Goal: Transaction & Acquisition: Purchase product/service

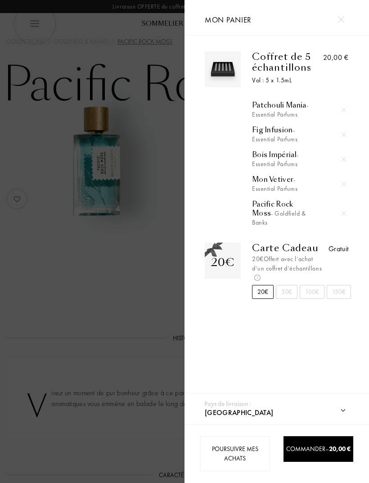
select select "FR"
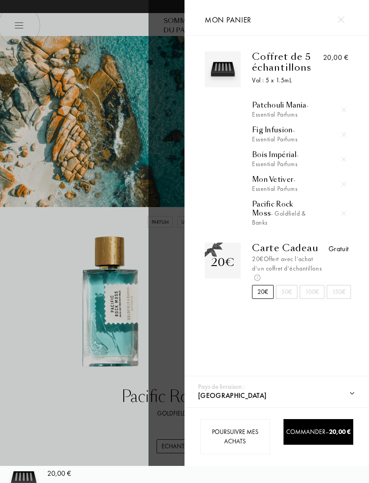
select select "FR"
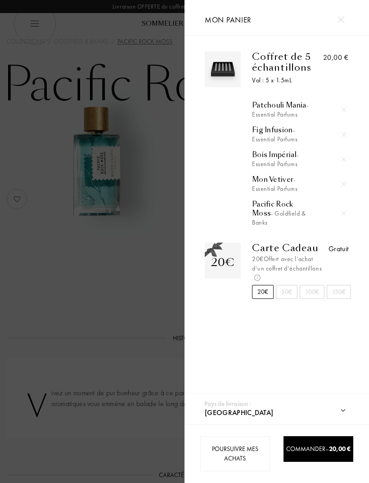
click at [70, 52] on div at bounding box center [92, 241] width 185 height 483
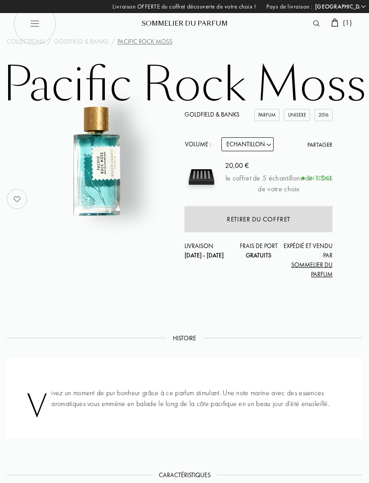
click at [38, 23] on img at bounding box center [35, 23] width 43 height 43
select select "FR"
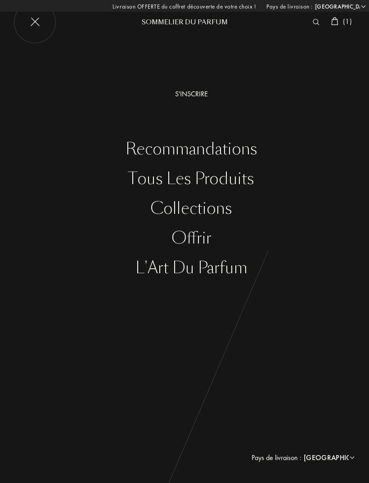
click at [228, 180] on div "Tous les produits" at bounding box center [192, 179] width 356 height 18
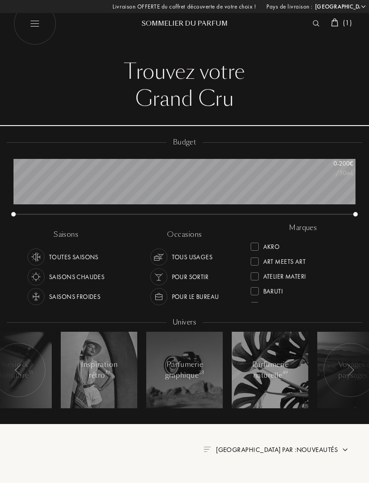
select select "FR"
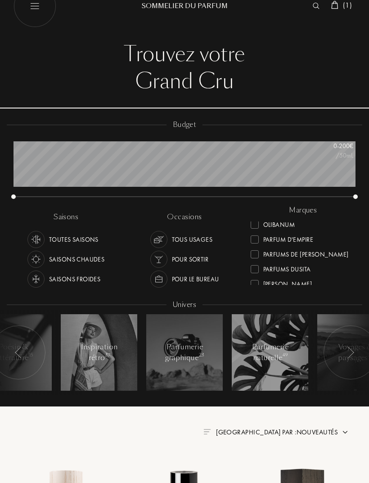
scroll to position [274, 0]
click at [254, 237] on div at bounding box center [255, 238] width 8 height 8
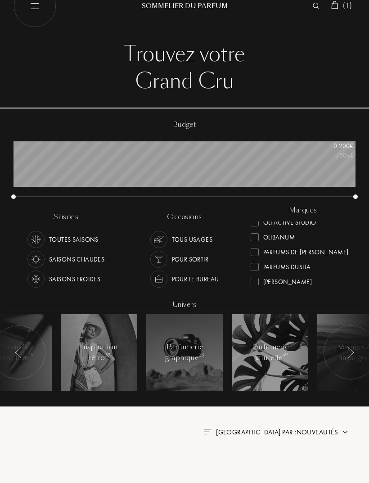
scroll to position [4, 0]
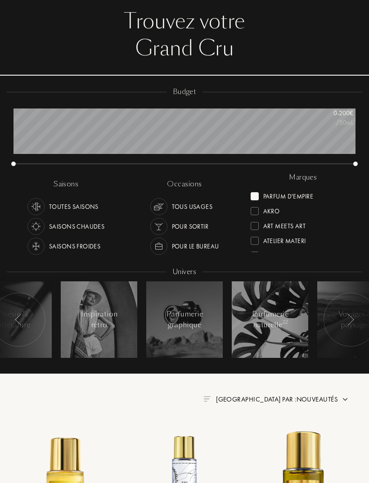
click at [257, 195] on div at bounding box center [255, 197] width 8 height 8
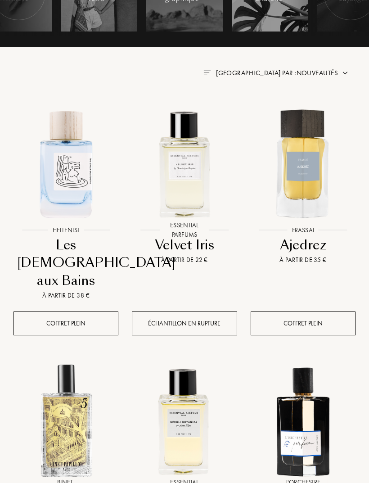
scroll to position [382, 0]
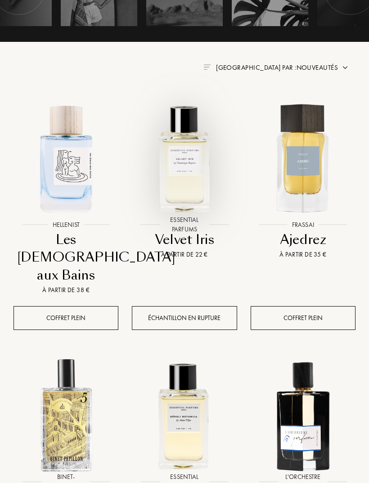
click at [189, 169] on img at bounding box center [184, 158] width 118 height 118
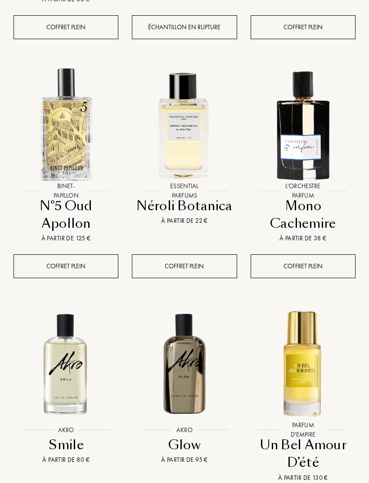
scroll to position [673, 0]
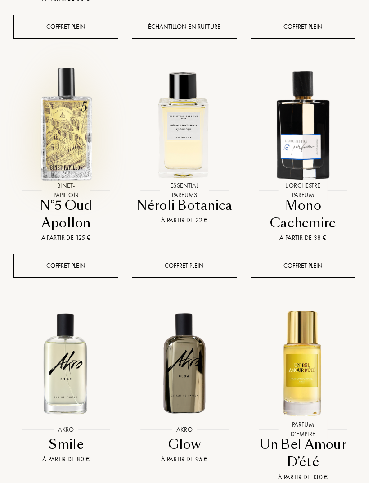
click at [68, 88] on img at bounding box center [66, 123] width 118 height 118
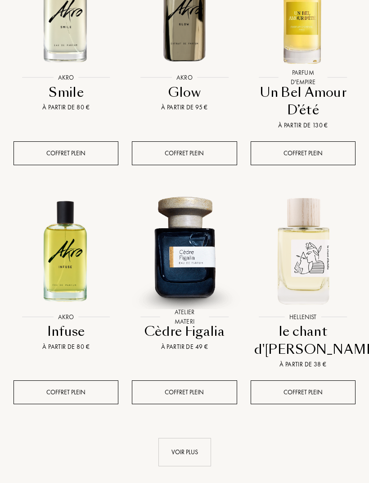
scroll to position [1025, 0]
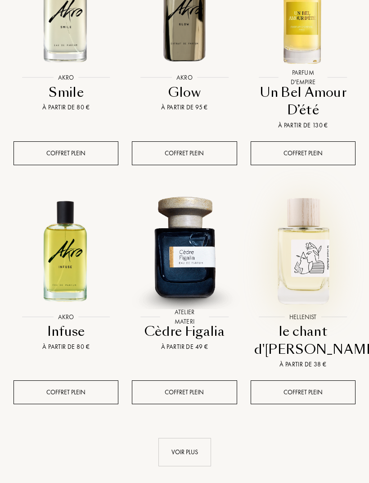
click at [312, 234] on img at bounding box center [303, 250] width 118 height 118
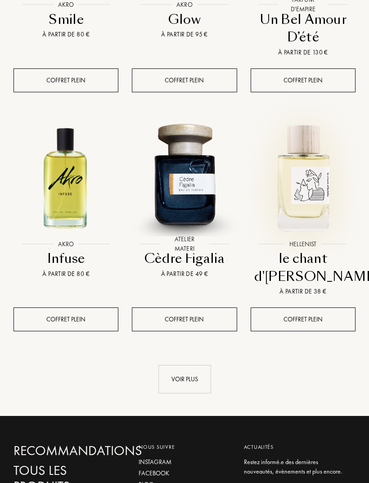
click at [189, 365] on div "Voir plus" at bounding box center [184, 379] width 53 height 28
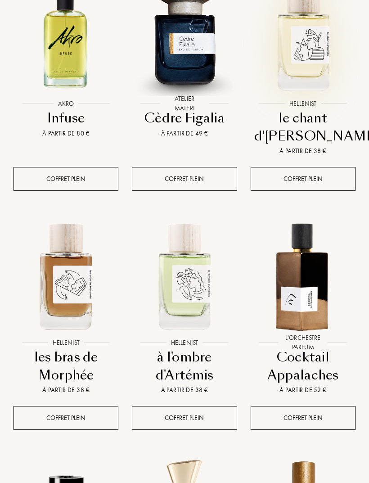
scroll to position [1270, 0]
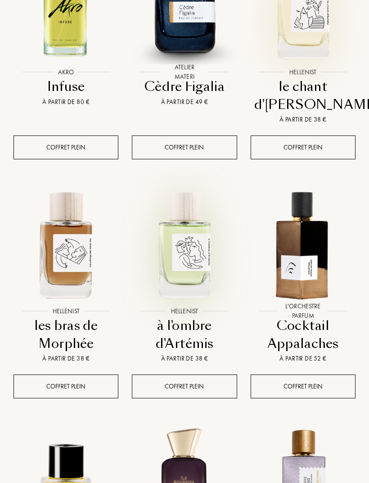
click at [195, 234] on img at bounding box center [184, 244] width 118 height 118
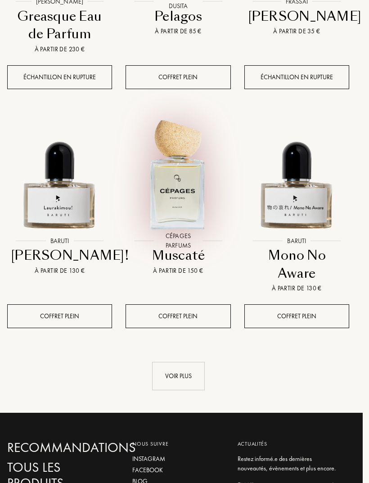
scroll to position [2058, 6]
click at [182, 171] on img at bounding box center [178, 174] width 118 height 118
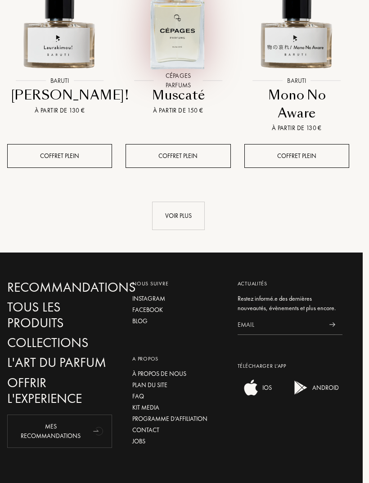
scroll to position [2224, 6]
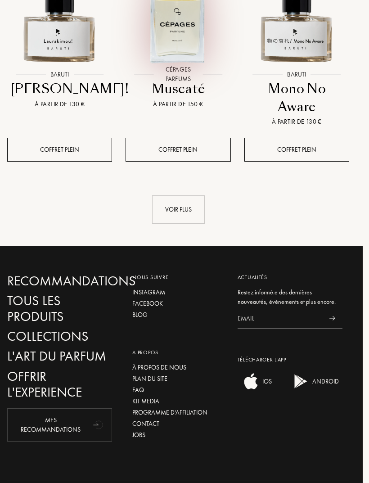
click at [186, 196] on div "Voir plus" at bounding box center [178, 210] width 53 height 28
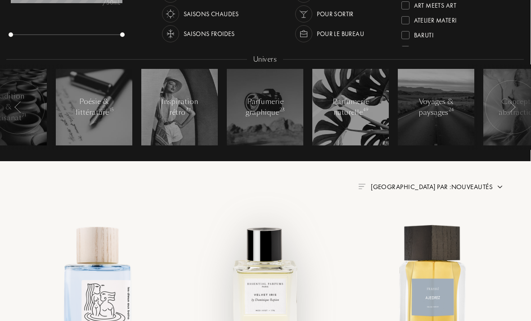
scroll to position [0, 0]
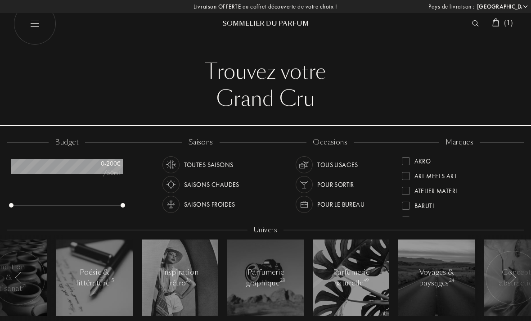
click at [369, 21] on img at bounding box center [475, 23] width 7 height 6
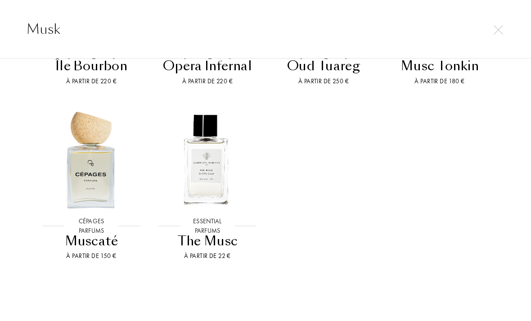
scroll to position [360, 0]
type input "Musk"
click at [206, 108] on img at bounding box center [207, 160] width 104 height 104
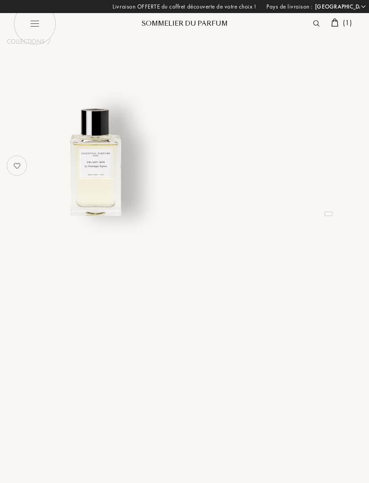
select select "FR"
select select "3"
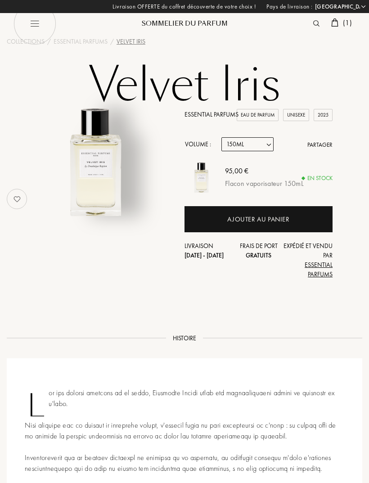
click at [266, 141] on select "Echantillon 10mL 100mL 150mL" at bounding box center [247, 144] width 52 height 14
select select "0"
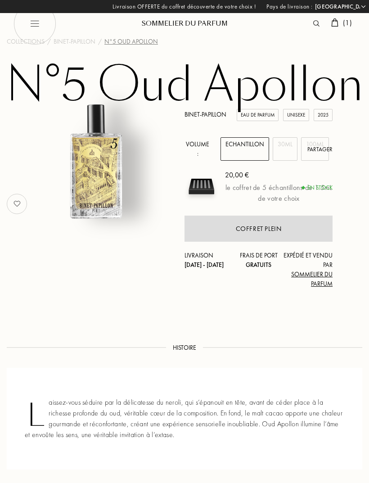
select select "FR"
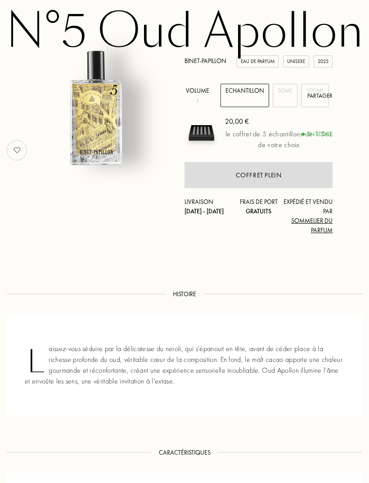
scroll to position [53, 0]
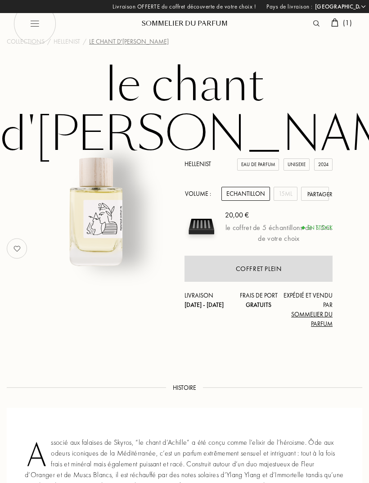
select select "FR"
click at [281, 187] on div "15mL" at bounding box center [286, 194] width 24 height 14
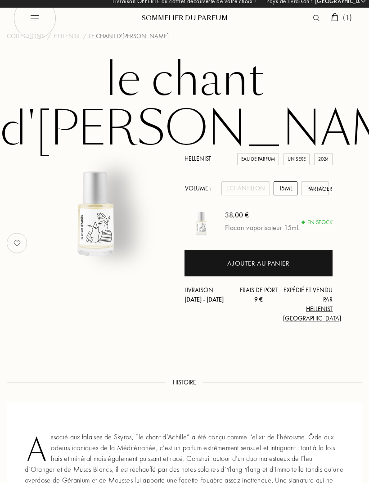
scroll to position [6, 0]
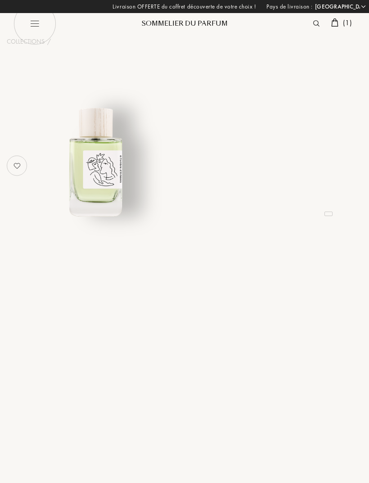
select select "FR"
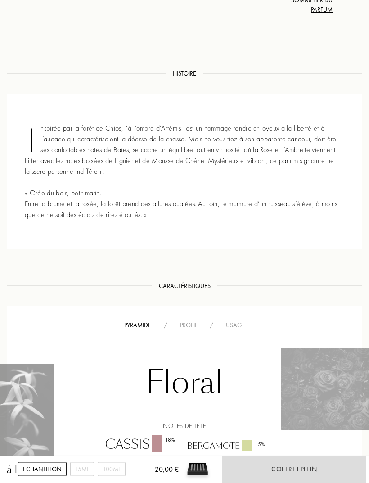
scroll to position [292, 0]
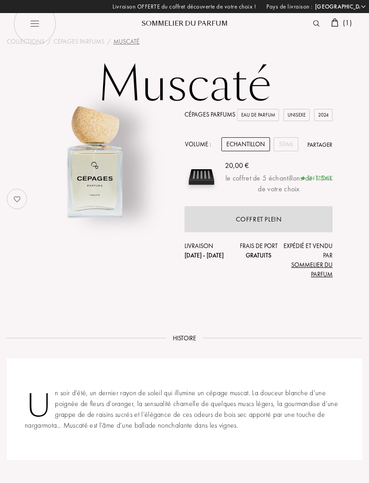
select select "FR"
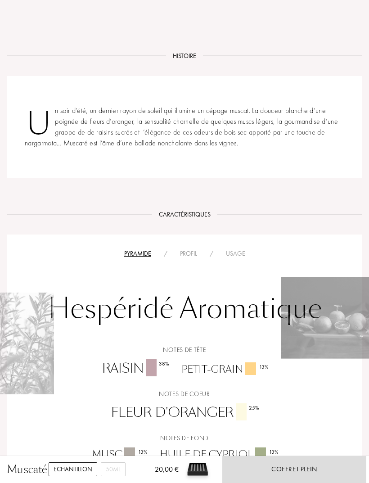
scroll to position [255, 0]
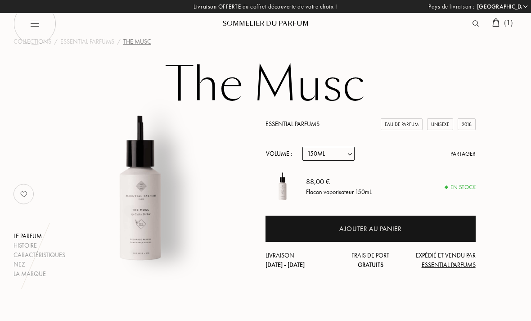
select select "FR"
select select "3"
click at [350, 153] on select "Echantillon 10mL 100mL 150mL" at bounding box center [328, 154] width 52 height 14
select select "0"
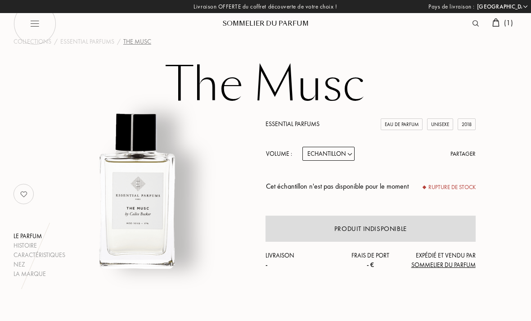
click at [509, 23] on span "( 1 )" at bounding box center [508, 22] width 9 height 9
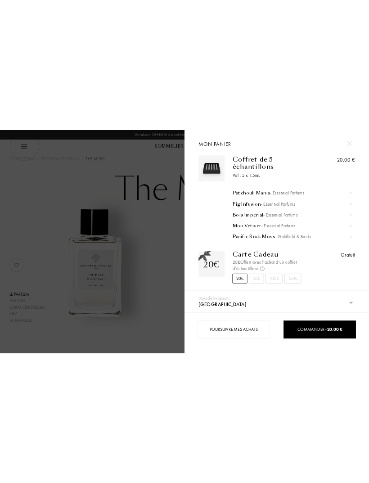
scroll to position [14, 0]
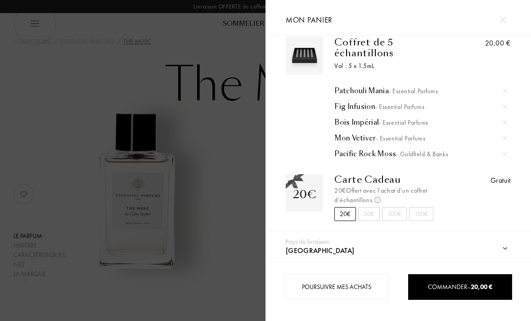
click at [454, 284] on span "Commander – 20,00 €" at bounding box center [460, 287] width 64 height 8
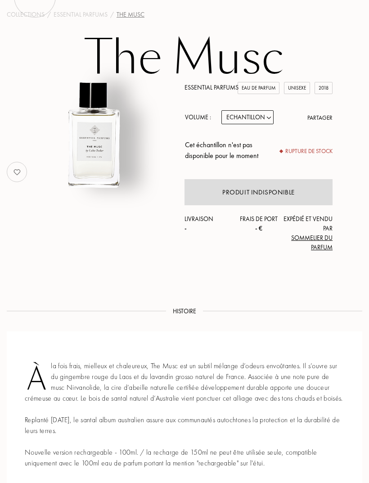
scroll to position [0, 0]
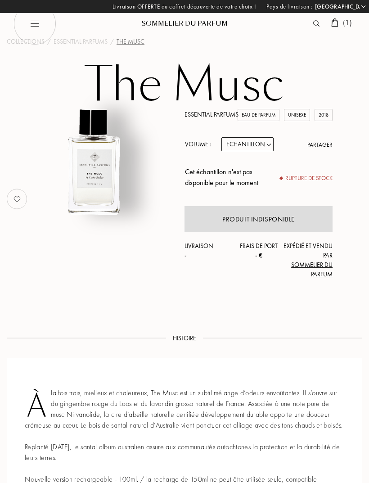
click at [254, 146] on select "Echantillon 10mL 100mL 150mL" at bounding box center [247, 144] width 52 height 14
select select "1"
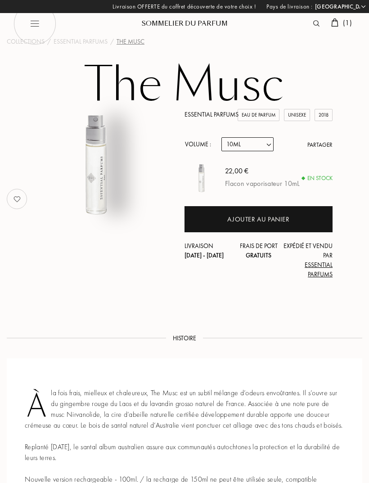
click at [267, 145] on select "Echantillon 10mL 100mL 150mL" at bounding box center [247, 144] width 52 height 14
select select "2"
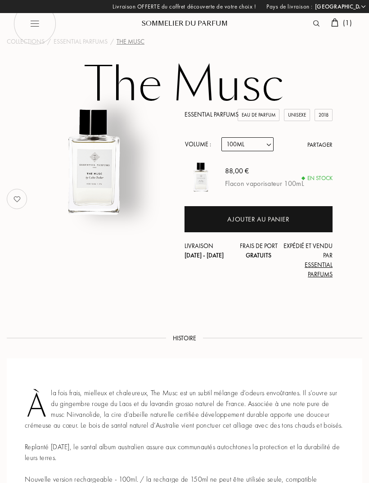
click at [265, 147] on select "Echantillon 10mL 100mL 150mL" at bounding box center [247, 144] width 52 height 14
select select "1"
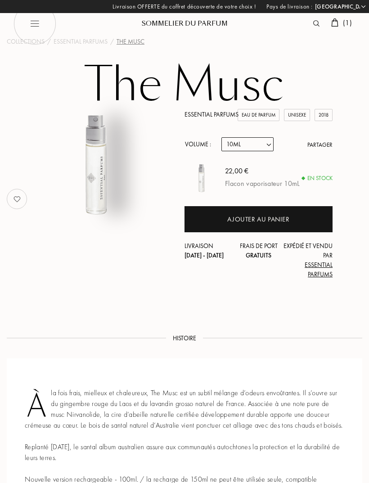
click at [279, 215] on div "Ajouter au panier" at bounding box center [258, 219] width 62 height 10
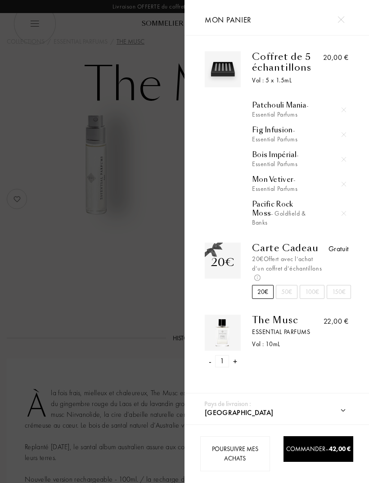
click at [261, 279] on img at bounding box center [257, 278] width 6 height 6
click at [261, 281] on img at bounding box center [257, 278] width 6 height 6
click at [331, 320] on div "22,00 €" at bounding box center [337, 341] width 24 height 53
click at [217, 320] on div "1" at bounding box center [222, 361] width 14 height 12
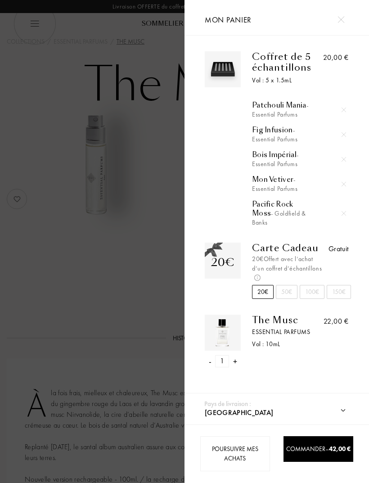
click at [113, 54] on div at bounding box center [92, 241] width 185 height 483
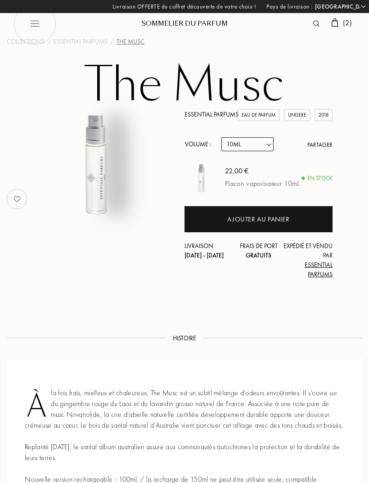
click at [268, 143] on select "Echantillon 10mL 100mL 150mL" at bounding box center [247, 144] width 52 height 14
select select "2"
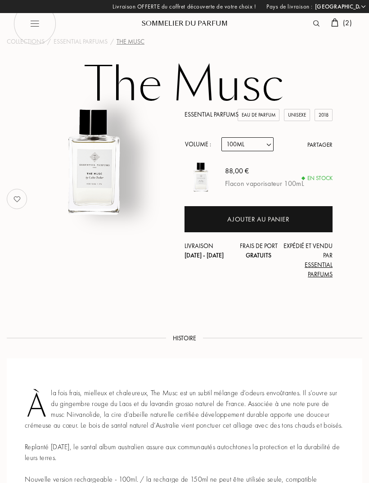
click at [285, 220] on div "Ajouter au panier" at bounding box center [258, 219] width 62 height 10
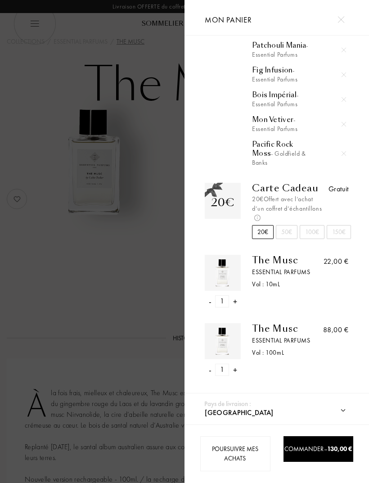
scroll to position [63, 0]
click at [211, 299] on div "-" at bounding box center [210, 301] width 3 height 12
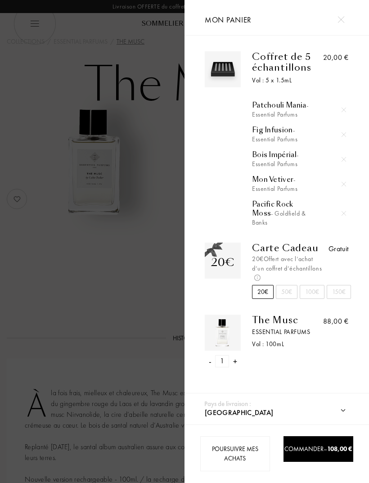
scroll to position [0, 0]
click at [262, 296] on div "20€" at bounding box center [263, 292] width 22 height 14
click at [216, 320] on div "1" at bounding box center [222, 361] width 14 height 12
click at [210, 320] on div "-" at bounding box center [210, 361] width 3 height 12
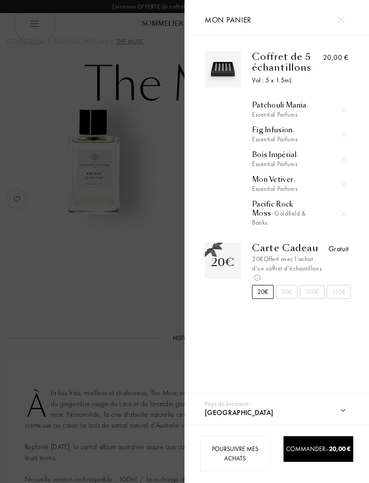
click at [21, 54] on div at bounding box center [92, 241] width 185 height 483
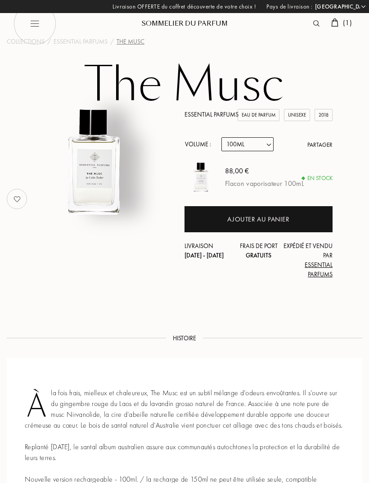
click at [346, 23] on span "( 1 )" at bounding box center [347, 22] width 9 height 9
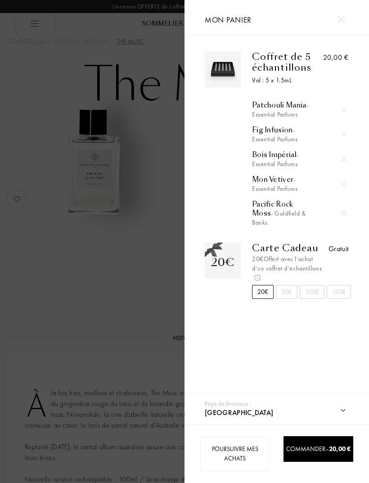
click at [42, 54] on div at bounding box center [92, 241] width 185 height 483
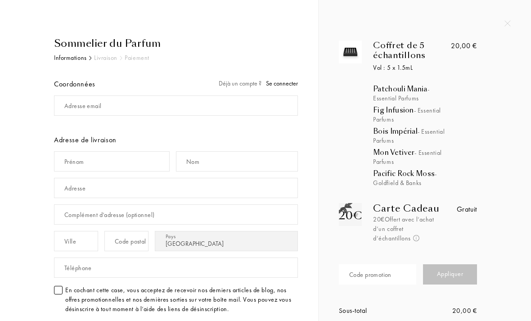
select select "FR"
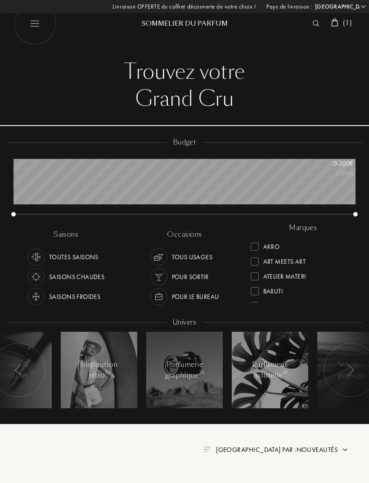
select select "FR"
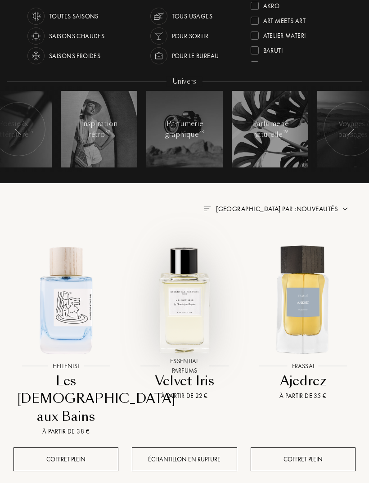
scroll to position [241, 0]
click at [191, 312] on img at bounding box center [184, 299] width 118 height 118
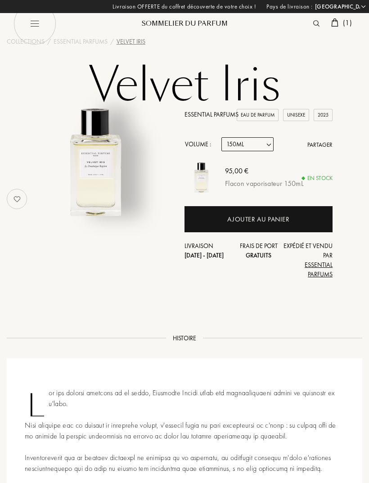
select select "FR"
select select "3"
click at [347, 22] on span "( 1 )" at bounding box center [347, 22] width 9 height 9
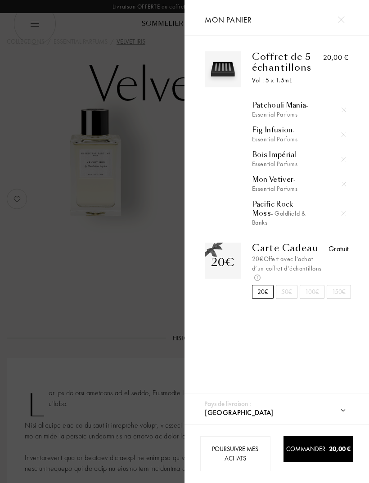
click at [275, 106] on div "Patchouli Mania - Essential Parfums" at bounding box center [299, 110] width 94 height 18
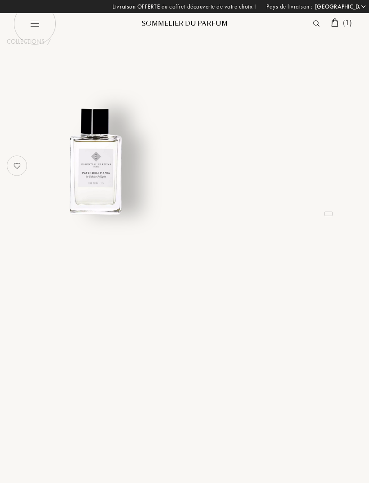
select select "FR"
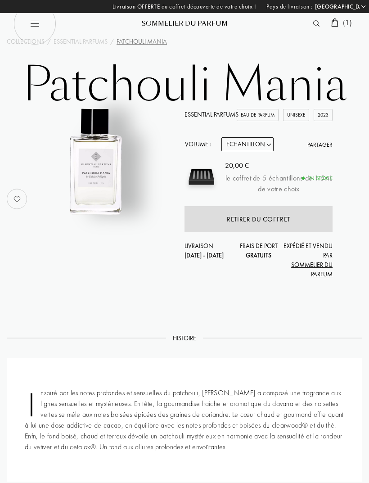
click at [348, 24] on span "( 1 )" at bounding box center [347, 22] width 9 height 9
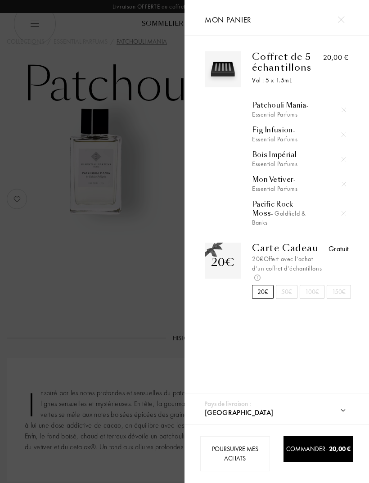
click at [287, 131] on div "Fig Infusion - Essential Parfums" at bounding box center [299, 135] width 94 height 18
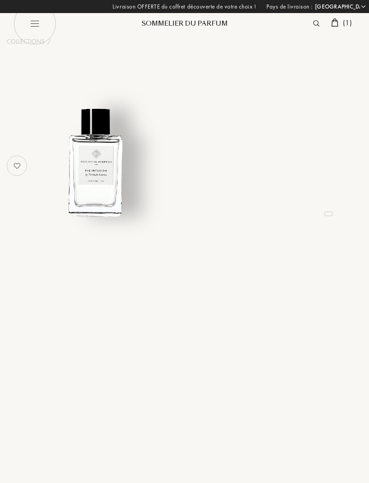
select select "FR"
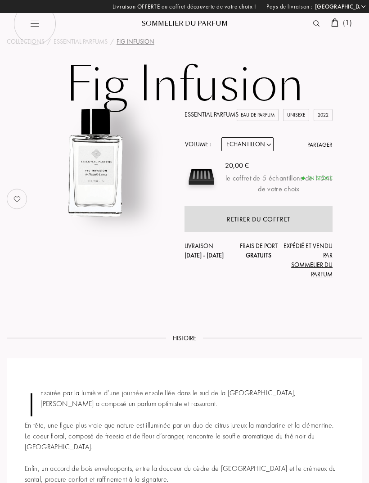
click at [346, 26] on span "( 1 )" at bounding box center [347, 22] width 9 height 9
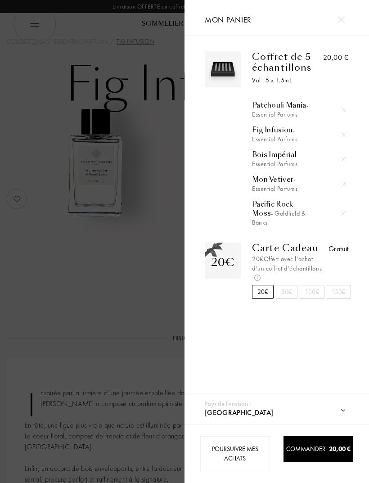
click at [286, 163] on span "- Essential Parfums" at bounding box center [275, 159] width 46 height 17
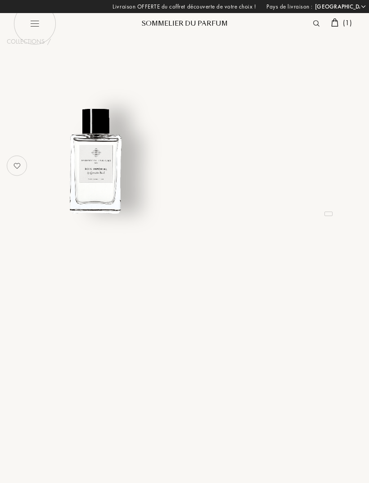
select select "FR"
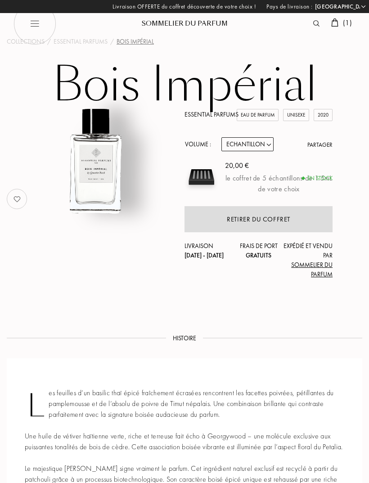
click at [346, 26] on span "( 1 )" at bounding box center [347, 22] width 9 height 9
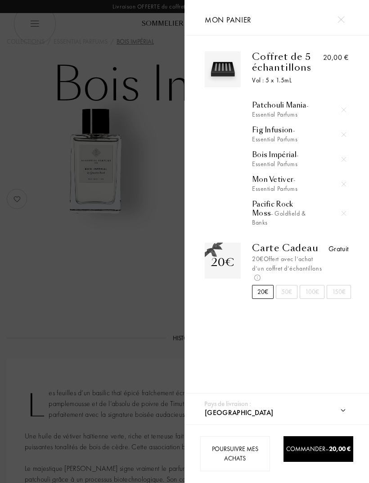
click at [286, 180] on div "Mon Vetiver - Essential Parfums" at bounding box center [299, 184] width 94 height 18
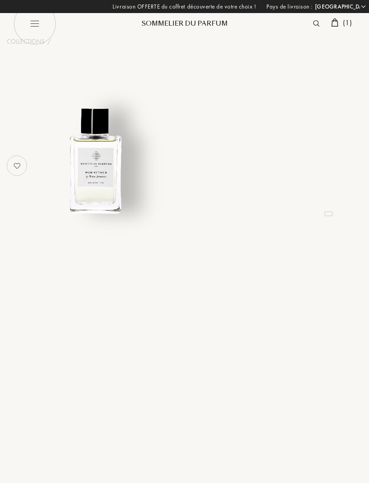
select select "FR"
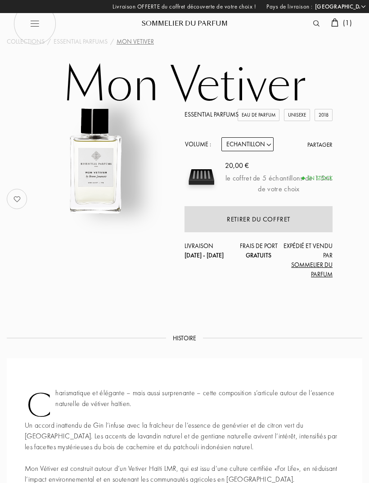
click at [350, 20] on span "( 1 )" at bounding box center [347, 22] width 9 height 9
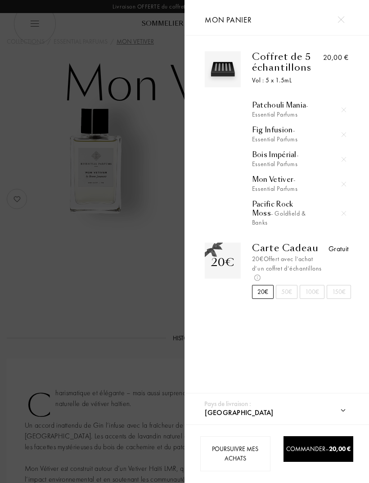
click at [289, 214] on span "- Goldfield & Banks" at bounding box center [279, 217] width 54 height 17
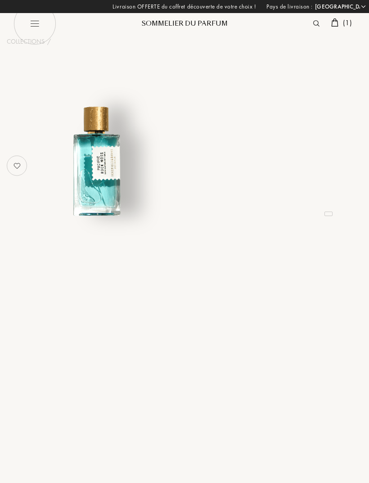
select select "FR"
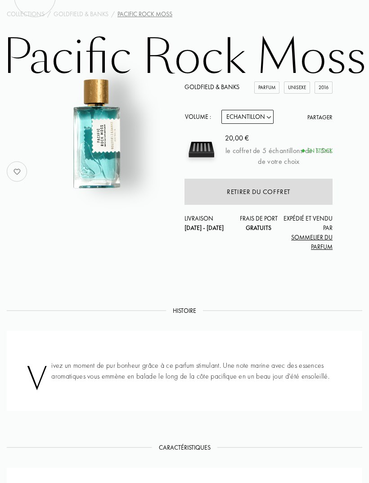
scroll to position [26, 0]
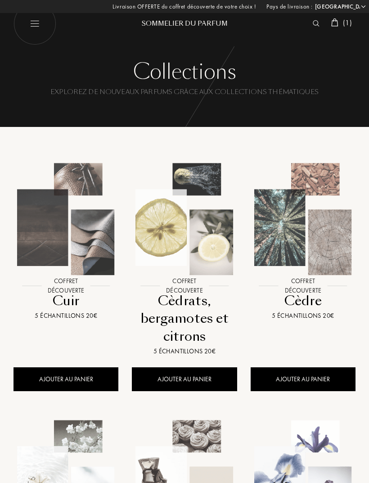
select select "FR"
click at [315, 20] on img at bounding box center [316, 23] width 7 height 6
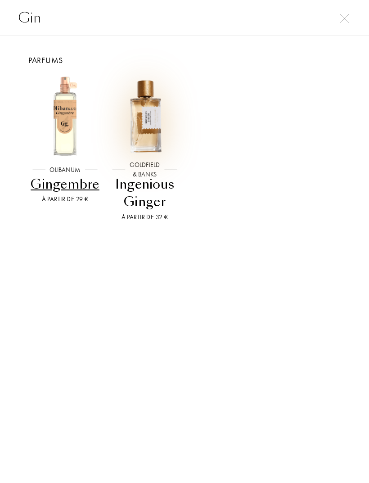
type input "Gin"
click at [142, 133] on img at bounding box center [145, 116] width 80 height 80
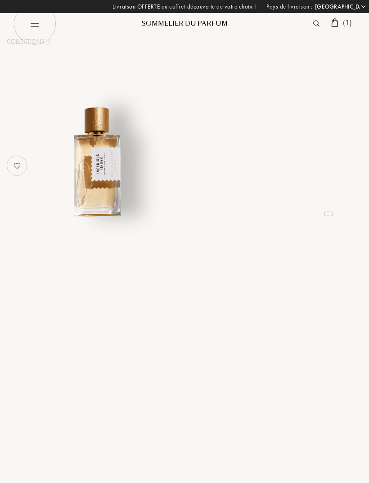
select select "FR"
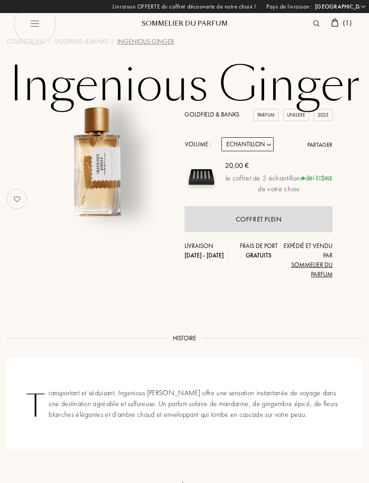
click at [349, 25] on span "( 1 )" at bounding box center [347, 22] width 9 height 9
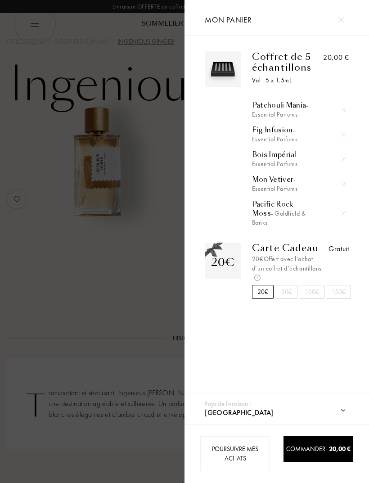
click at [344, 215] on img at bounding box center [344, 213] width 5 height 5
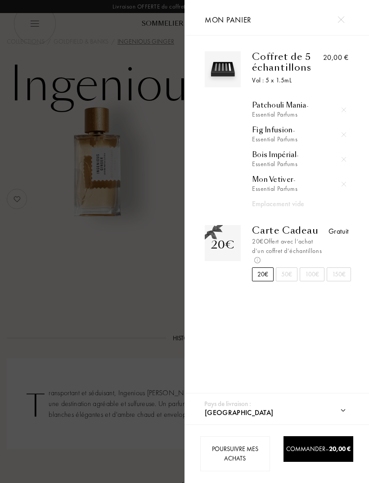
click at [135, 291] on div at bounding box center [92, 241] width 185 height 483
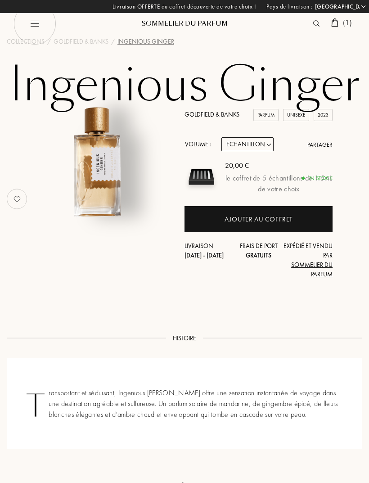
click at [216, 113] on link "Goldfield & Banks" at bounding box center [212, 114] width 55 height 8
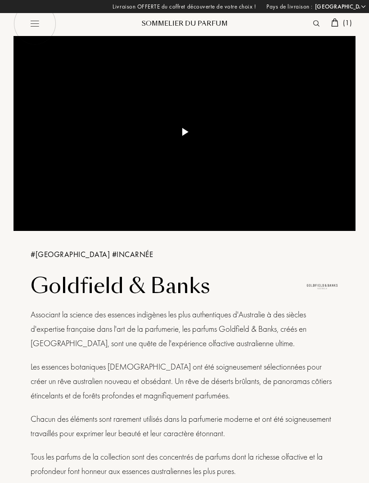
select select "FR"
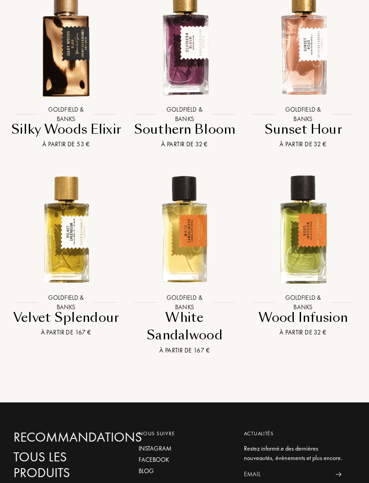
scroll to position [1243, 0]
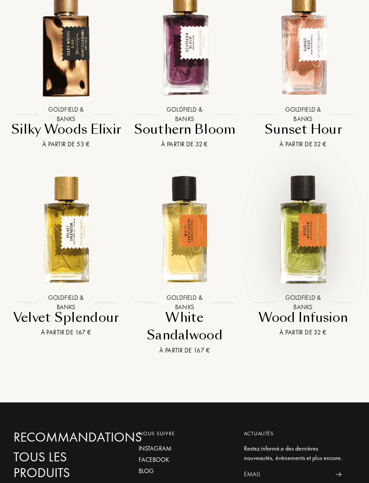
click at [317, 250] on img at bounding box center [303, 229] width 118 height 118
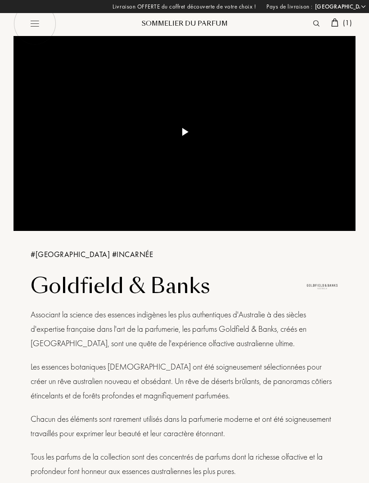
scroll to position [1273, 0]
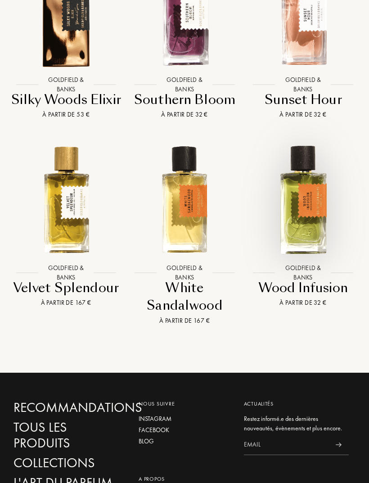
click at [197, 288] on div "White Sandalwood" at bounding box center [184, 297] width 111 height 36
click at [77, 287] on div "Velvet Splendour" at bounding box center [65, 288] width 111 height 18
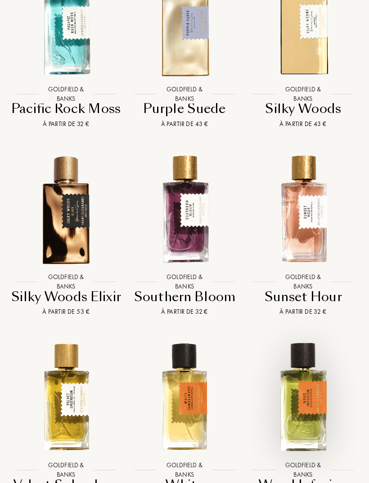
scroll to position [1076, 0]
click at [194, 232] on img at bounding box center [184, 209] width 118 height 118
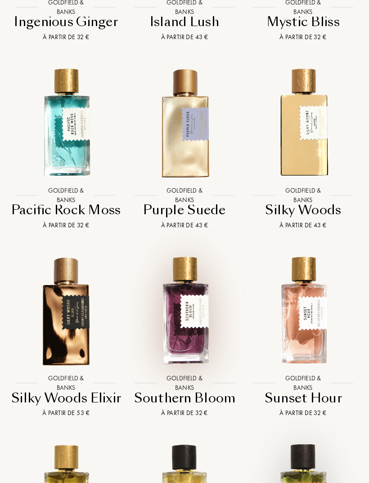
scroll to position [973, 0]
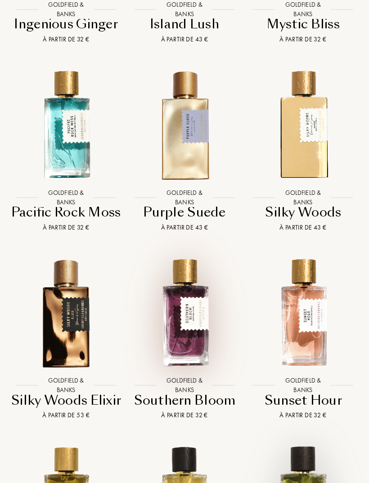
click at [313, 194] on div "Goldfield & Banks" at bounding box center [303, 197] width 56 height 19
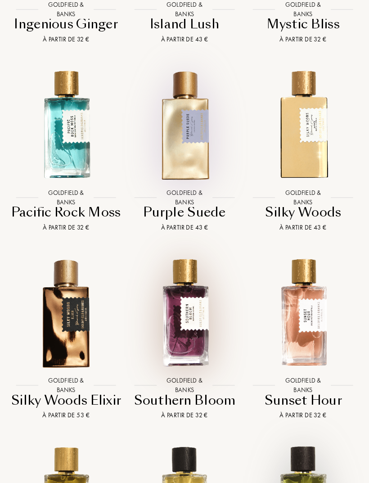
click at [182, 162] on img at bounding box center [184, 124] width 118 height 118
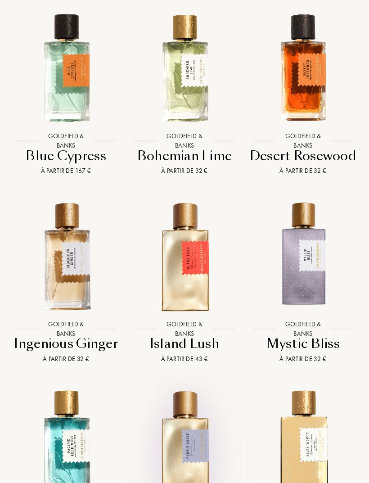
scroll to position [650, 0]
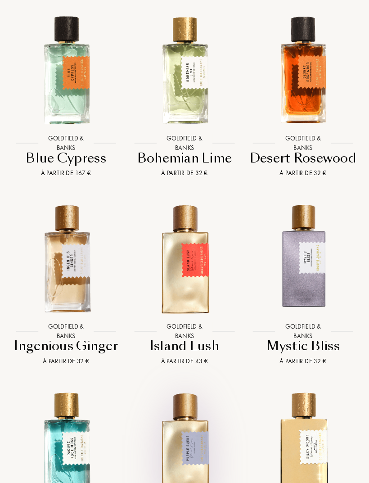
click at [75, 333] on div "Goldfield & Banks" at bounding box center [66, 331] width 56 height 19
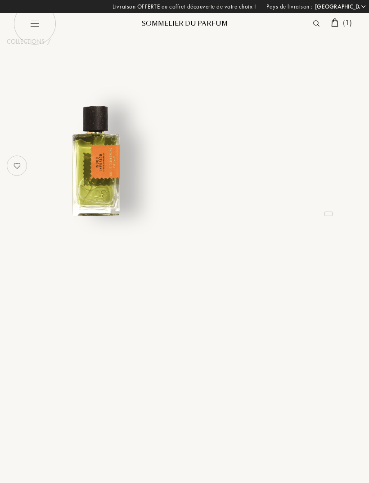
select select "FR"
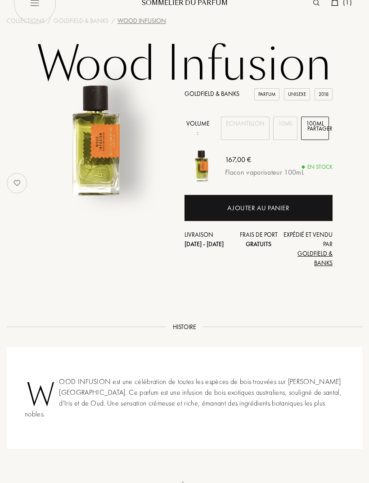
scroll to position [19, 0]
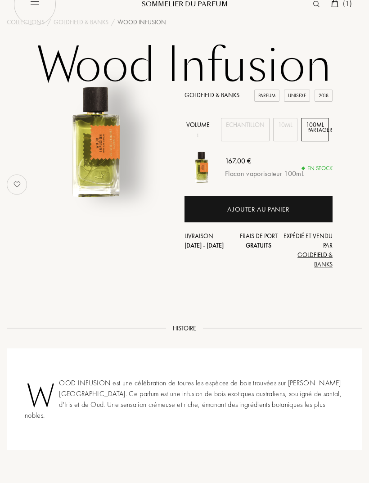
click at [250, 123] on div "Echantillon" at bounding box center [245, 129] width 49 height 23
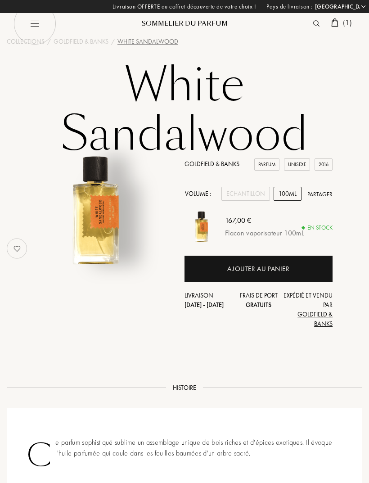
select select "FR"
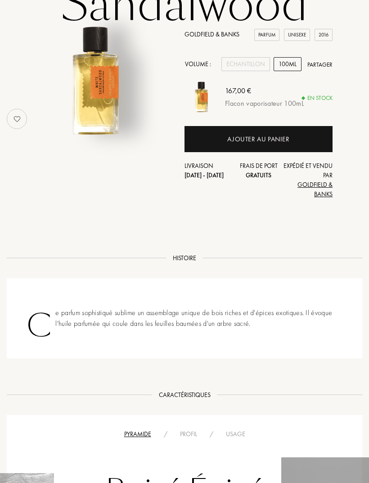
scroll to position [128, 0]
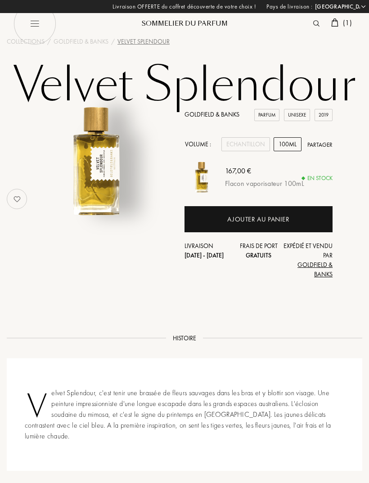
select select "FR"
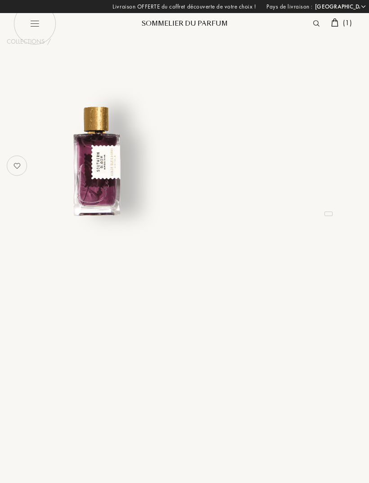
select select "FR"
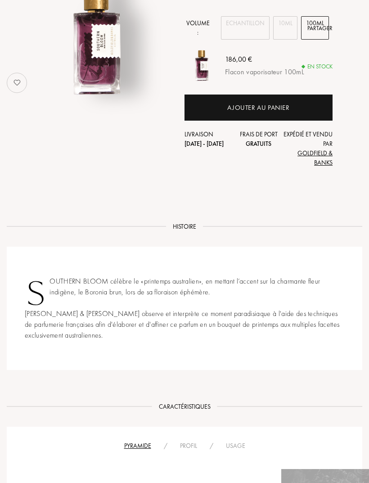
scroll to position [96, 0]
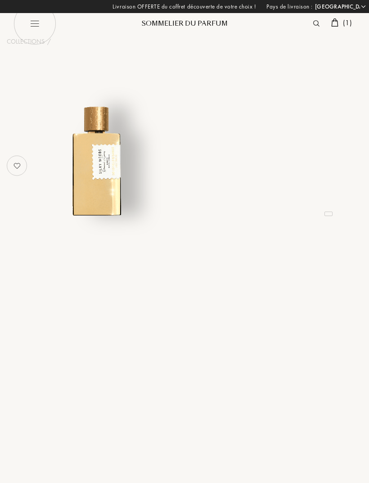
select select "FR"
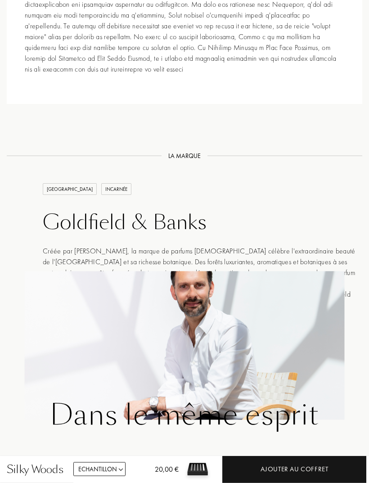
scroll to position [1043, 0]
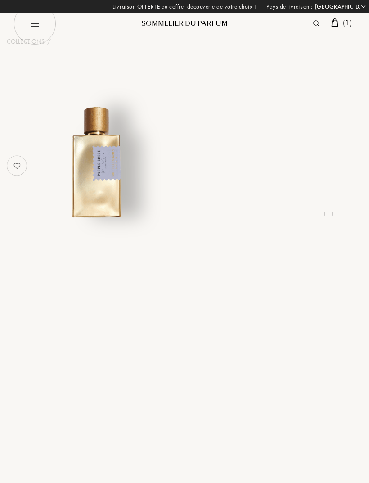
select select "FR"
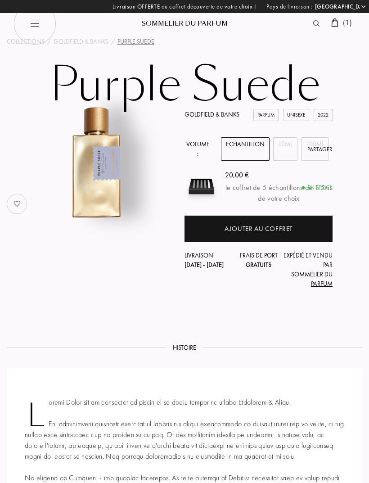
click at [284, 152] on div "10mL" at bounding box center [285, 148] width 24 height 23
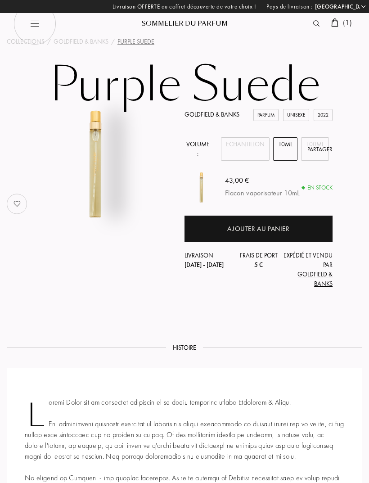
click at [319, 148] on div "Partager" at bounding box center [319, 149] width 25 height 9
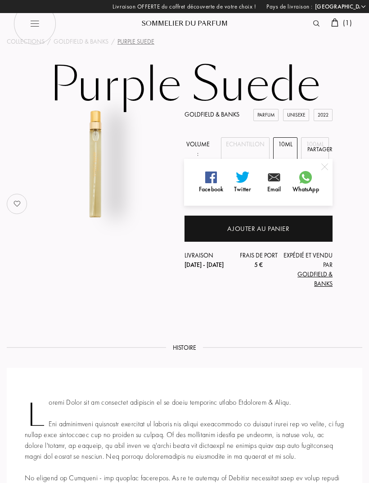
click at [339, 120] on div "Goldfield & Banks Parfum Unisexe 2022 Volume : Echantillon 10mL 100mL Partager …" at bounding box center [184, 204] width 369 height 188
click at [354, 129] on div "Goldfield & Banks Parfum Unisexe 2022 Volume : Echantillon 10mL 100mL Partager …" at bounding box center [184, 204] width 369 height 188
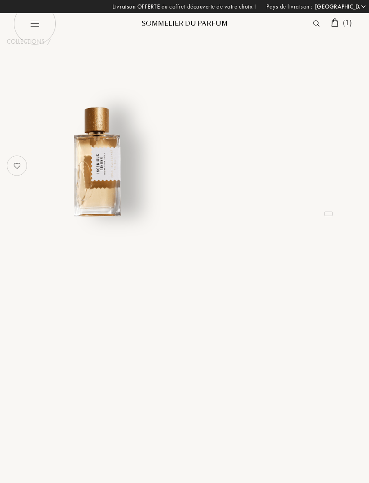
select select "FR"
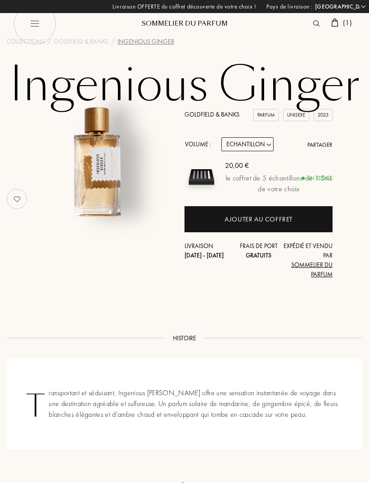
click at [262, 144] on select "Echantillon 10mL 50mL 100mL" at bounding box center [247, 144] width 52 height 14
select select "2"
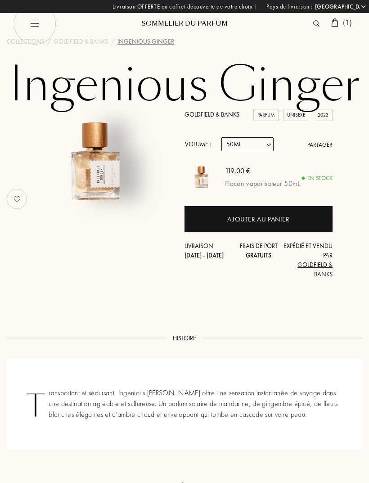
click at [264, 147] on select "Echantillon 10mL 50mL 100mL" at bounding box center [247, 144] width 52 height 14
select select "3"
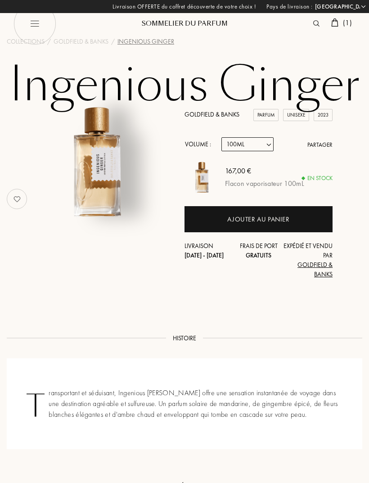
click at [262, 147] on select "Echantillon 10mL 50mL 100mL" at bounding box center [247, 144] width 52 height 14
select select "0"
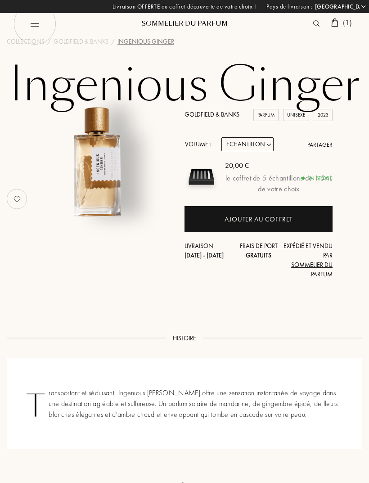
click at [266, 146] on select "Echantillon 10mL 50mL 100mL" at bounding box center [247, 144] width 52 height 14
select select "2"
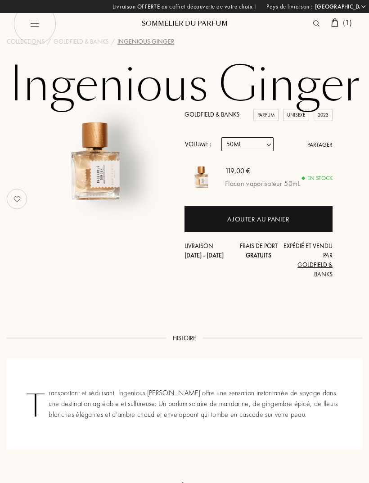
click at [266, 147] on select "Echantillon 10mL 50mL 100mL" at bounding box center [247, 144] width 52 height 14
select select "0"
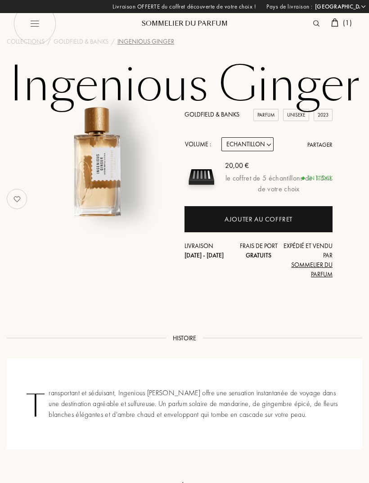
click at [345, 26] on span "( 1 )" at bounding box center [347, 22] width 9 height 9
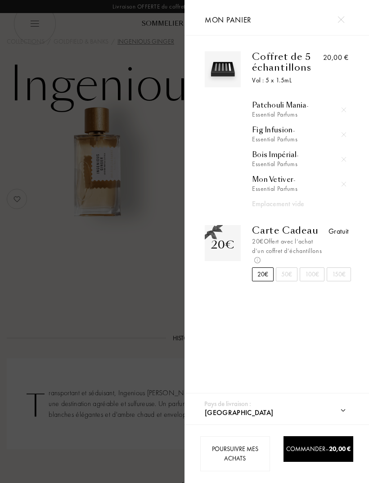
click at [149, 286] on div at bounding box center [92, 241] width 185 height 483
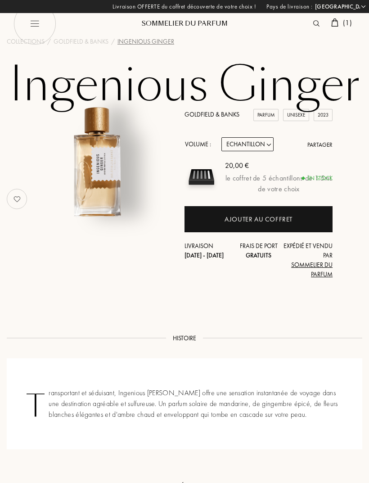
click at [280, 221] on div "Ajouter au coffret" at bounding box center [259, 219] width 68 height 10
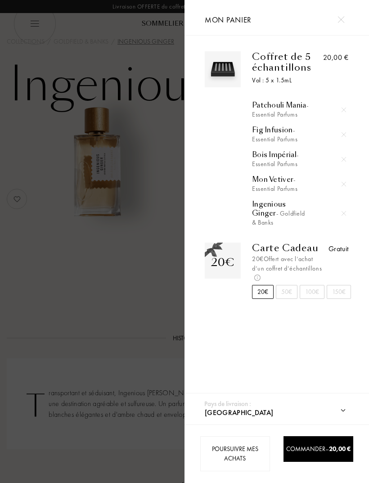
click at [96, 276] on div at bounding box center [92, 241] width 185 height 483
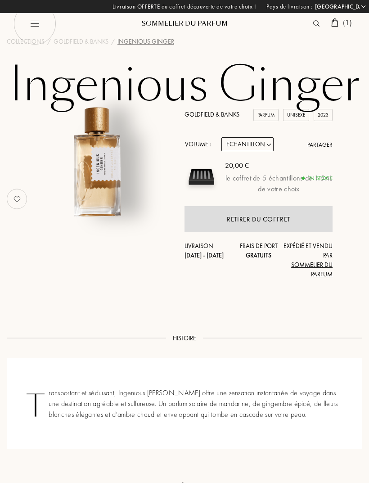
click at [34, 25] on img at bounding box center [35, 23] width 43 height 43
select select "FR"
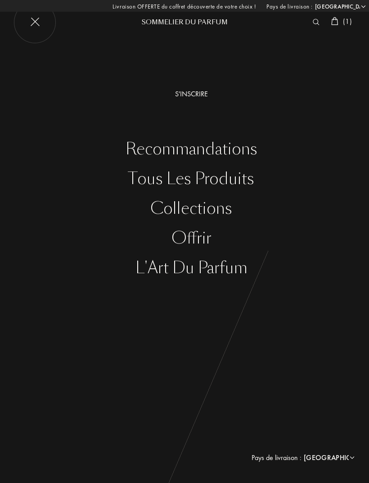
click at [220, 208] on div "Collections" at bounding box center [192, 208] width 356 height 18
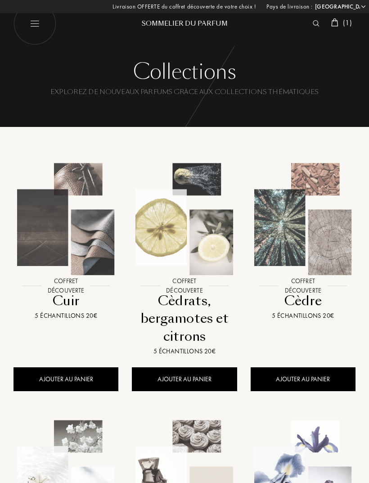
select select "FR"
click at [34, 28] on img at bounding box center [35, 23] width 43 height 43
select select "FR"
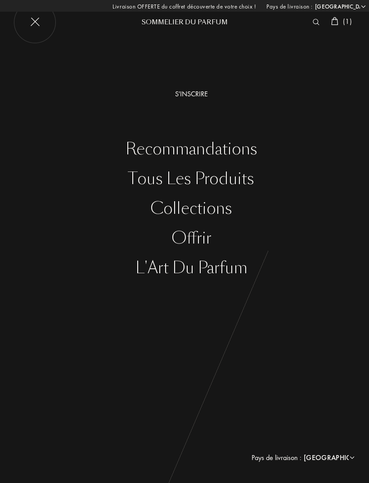
click at [230, 177] on div "Tous les produits" at bounding box center [192, 179] width 356 height 18
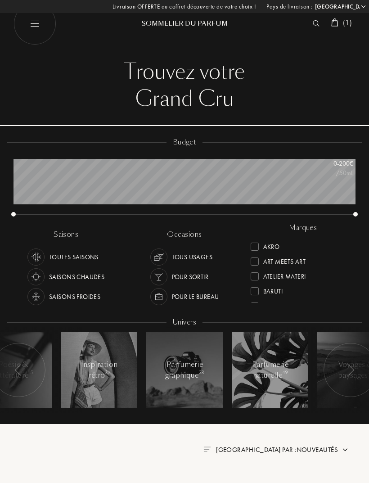
select select "FR"
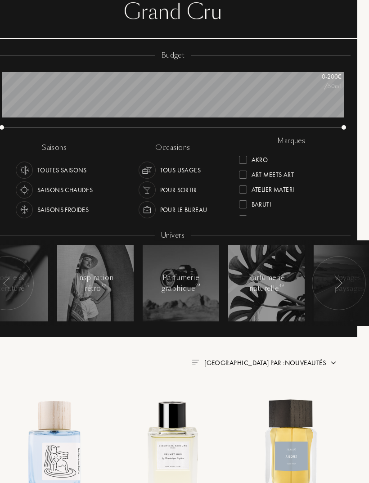
scroll to position [86, 23]
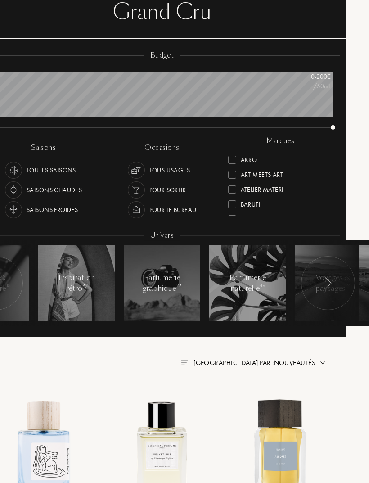
click at [332, 288] on div at bounding box center [328, 284] width 54 height 54
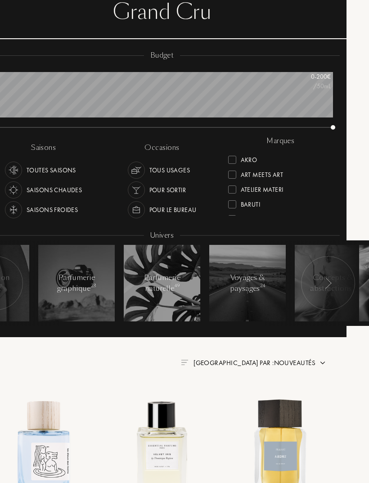
click at [333, 282] on div at bounding box center [328, 284] width 54 height 54
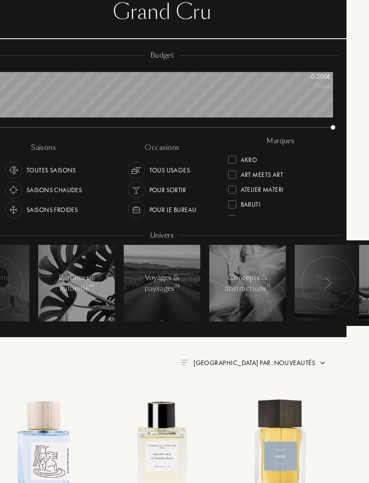
click at [330, 284] on img at bounding box center [327, 284] width 7 height 12
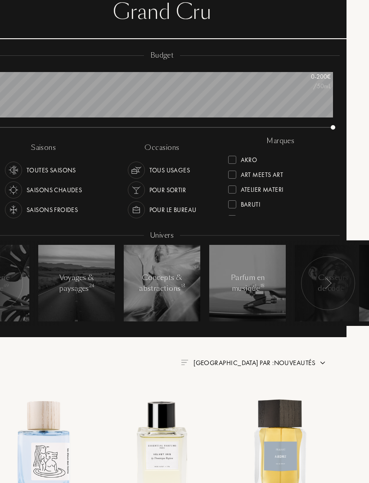
click at [329, 282] on img at bounding box center [327, 284] width 7 height 12
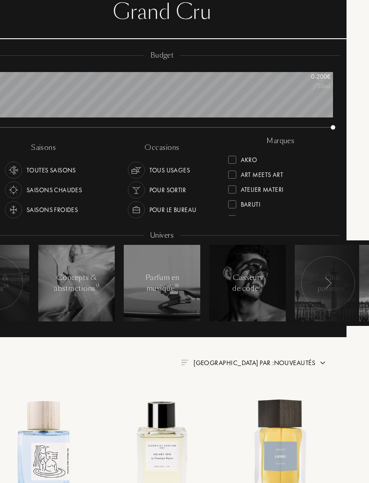
click at [329, 280] on img at bounding box center [327, 284] width 7 height 12
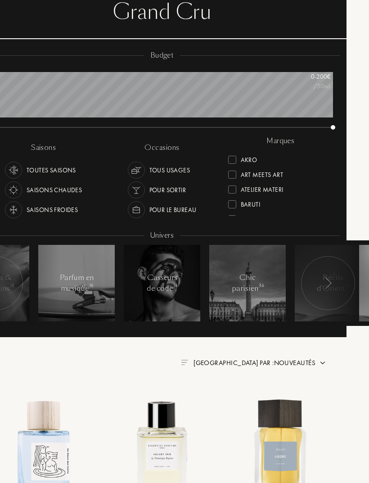
click at [330, 282] on img at bounding box center [327, 284] width 7 height 12
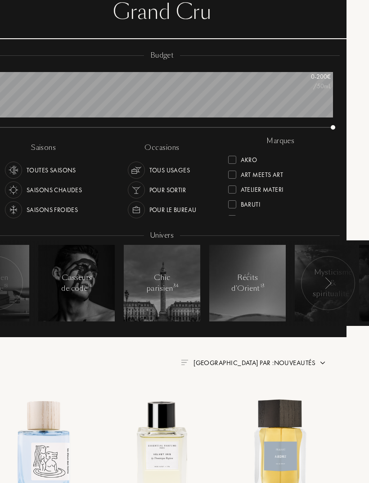
click at [332, 285] on img at bounding box center [327, 284] width 7 height 12
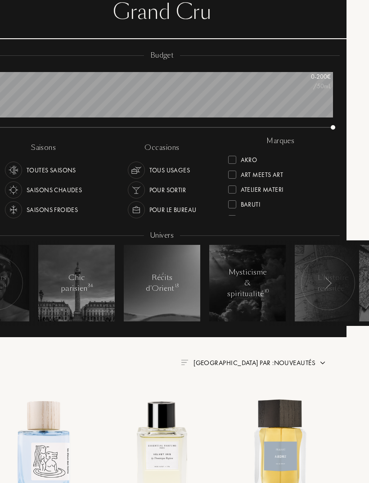
click at [325, 280] on img at bounding box center [327, 284] width 7 height 12
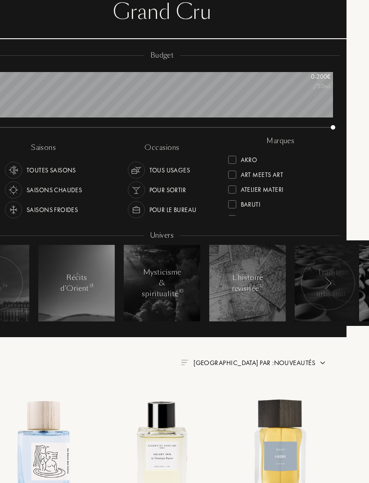
click at [327, 286] on img at bounding box center [327, 284] width 7 height 12
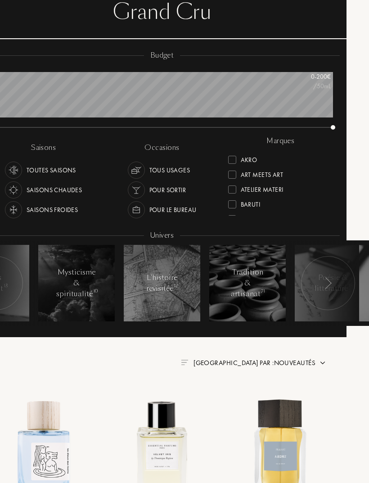
click at [330, 279] on img at bounding box center [327, 284] width 7 height 12
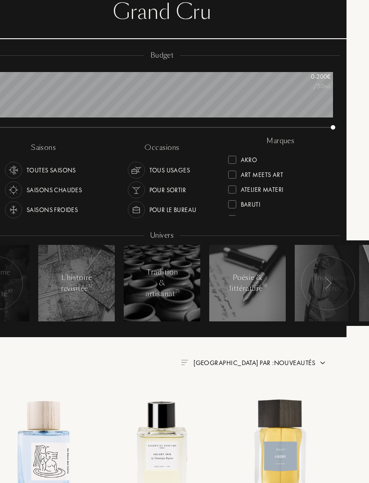
click at [329, 278] on img at bounding box center [327, 284] width 7 height 12
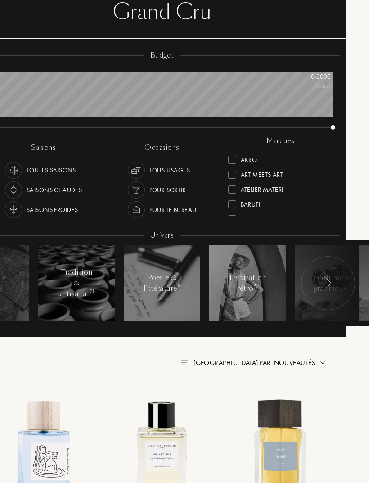
click at [331, 282] on img at bounding box center [327, 284] width 7 height 12
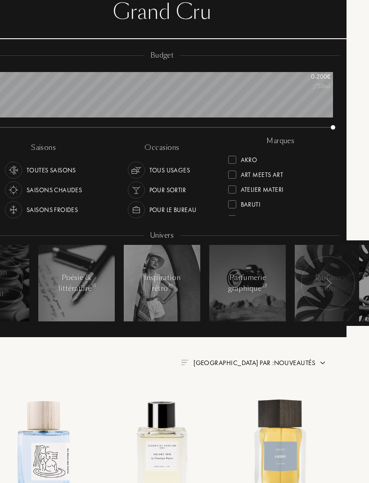
click at [162, 281] on div "Inspiration rétro 37" at bounding box center [162, 284] width 38 height 22
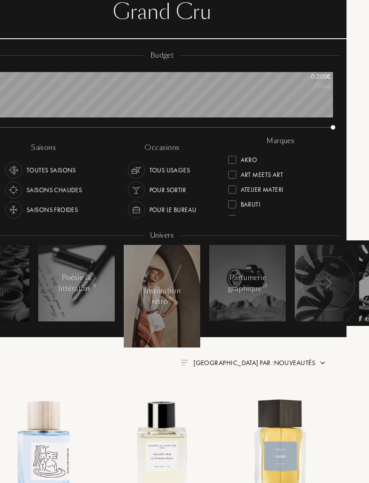
scroll to position [87, 23]
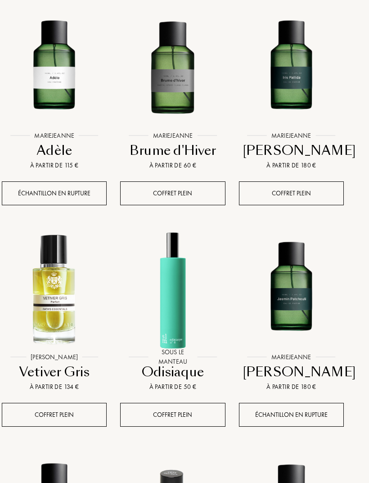
scroll to position [466, 11]
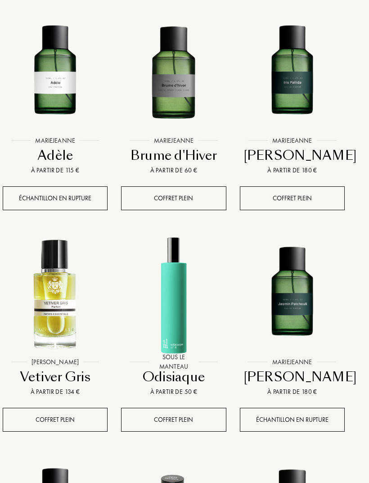
click at [167, 97] on img at bounding box center [173, 73] width 118 height 118
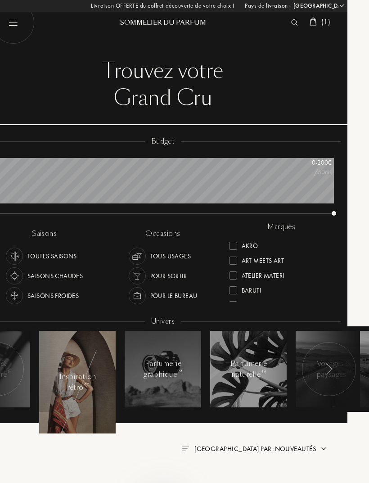
scroll to position [0, 21]
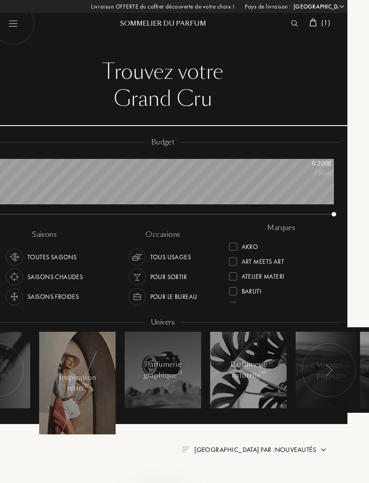
click at [327, 23] on span "( 1 )" at bounding box center [326, 22] width 9 height 9
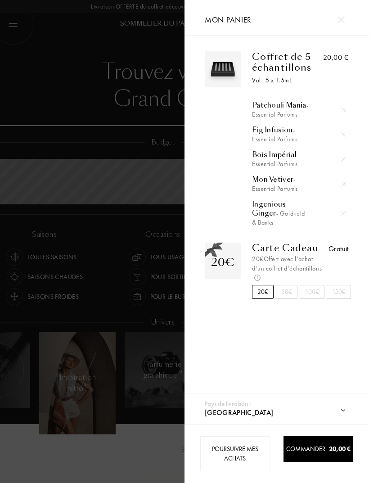
click at [226, 249] on img at bounding box center [223, 261] width 32 height 32
click at [295, 243] on div "Carte Cadeau" at bounding box center [288, 248] width 73 height 11
click at [261, 275] on img at bounding box center [257, 278] width 6 height 6
click at [325, 347] on div "Coffret de 5 échantillons Vol : 5 x 1.5mL Patchouli Mania - Essential Parfums F…" at bounding box center [277, 217] width 185 height 363
click at [63, 54] on div at bounding box center [92, 241] width 185 height 483
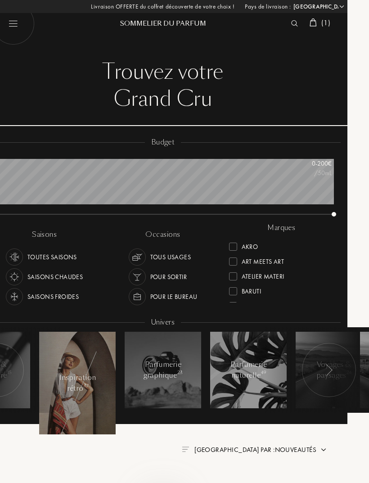
click at [321, 22] on span "( 1 )" at bounding box center [325, 22] width 9 height 9
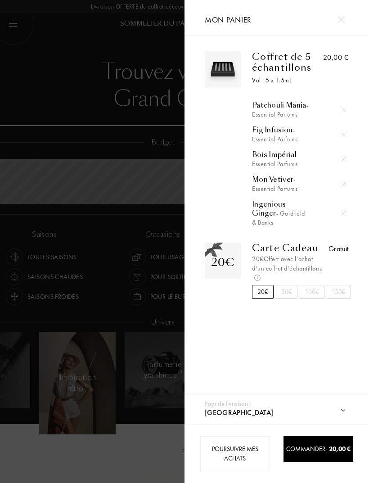
click at [49, 57] on div at bounding box center [92, 241] width 185 height 483
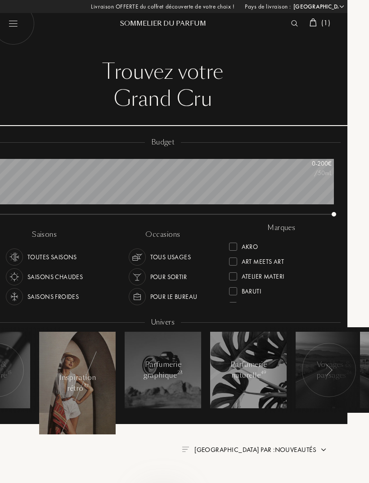
click at [16, 28] on div "Pays de livraison : Afghanistan Afrique du Sud Albanie Algérie Allemagne Andorr…" at bounding box center [184, 241] width 369 height 483
click at [20, 26] on img at bounding box center [13, 23] width 43 height 43
select select "FR"
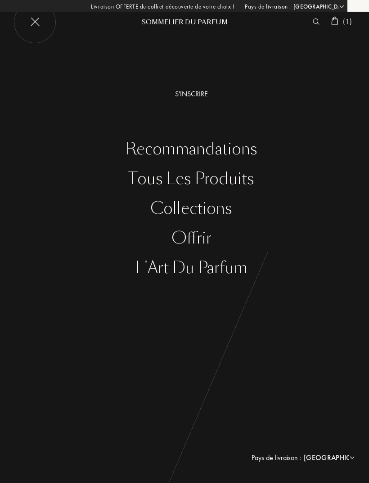
click at [234, 176] on div "Tous les produits" at bounding box center [192, 179] width 356 height 18
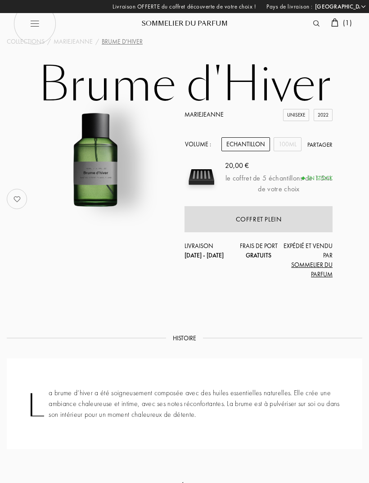
select select "FR"
click at [285, 145] on div "100mL" at bounding box center [288, 144] width 28 height 14
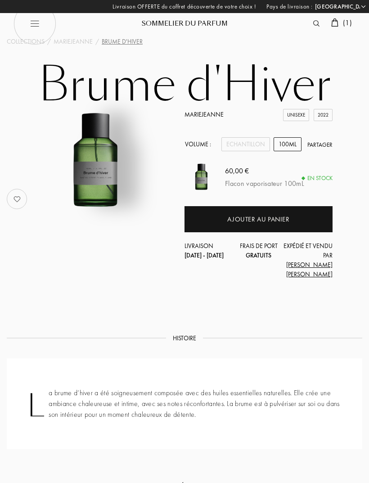
click at [247, 146] on div "Echantillon" at bounding box center [245, 144] width 49 height 14
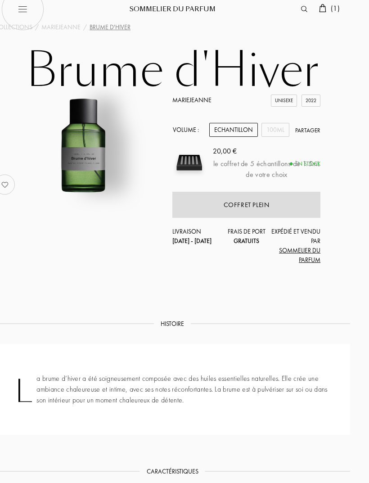
scroll to position [0, 13]
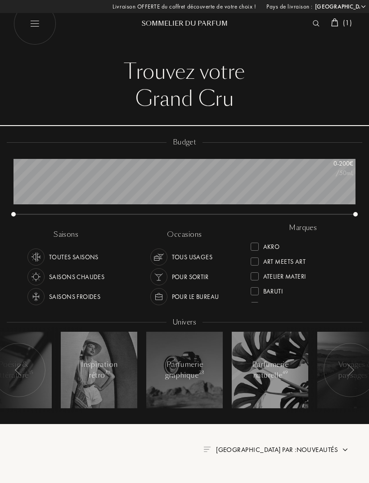
select select "FR"
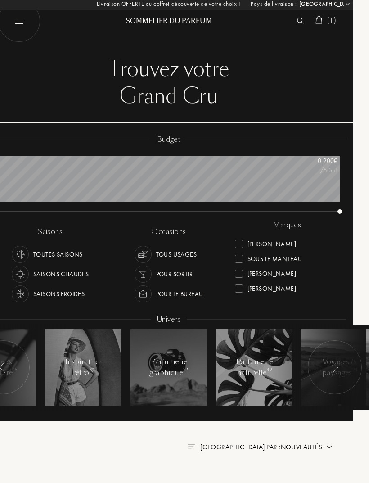
scroll to position [3, 16]
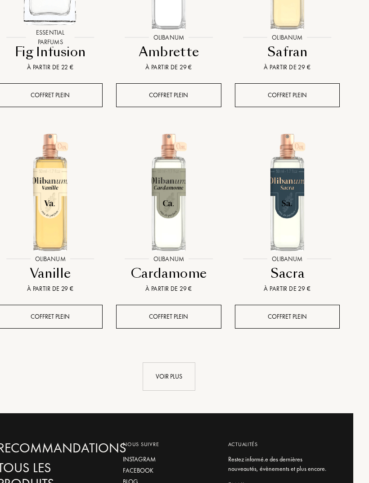
scroll to position [1127, 16]
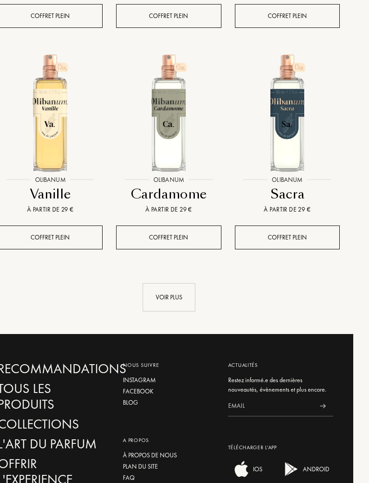
click at [186, 290] on div "Voir plus" at bounding box center [169, 297] width 53 height 28
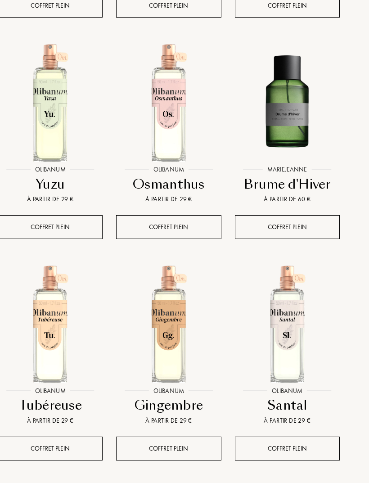
scroll to position [1579, 16]
click at [50, 109] on img at bounding box center [50, 103] width 118 height 118
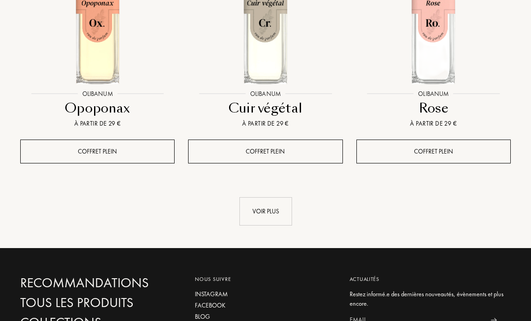
scroll to position [2270, 0]
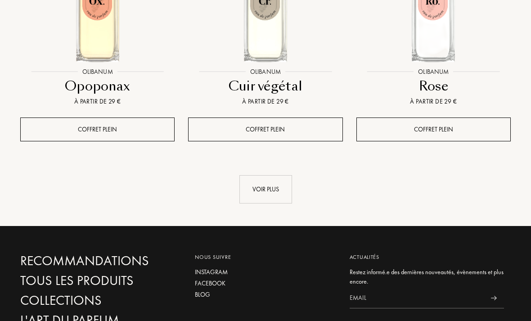
click at [270, 177] on div "Voir plus" at bounding box center [265, 189] width 53 height 28
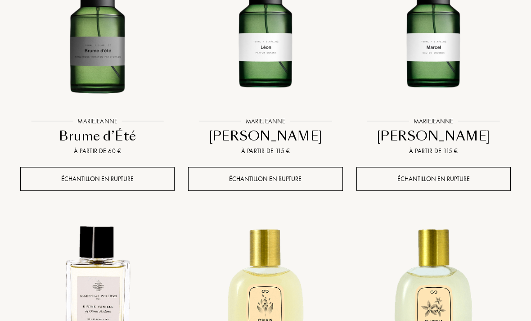
scroll to position [3009, 0]
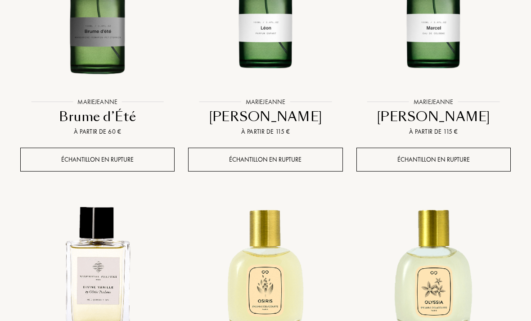
click at [82, 53] on img at bounding box center [97, 16] width 151 height 151
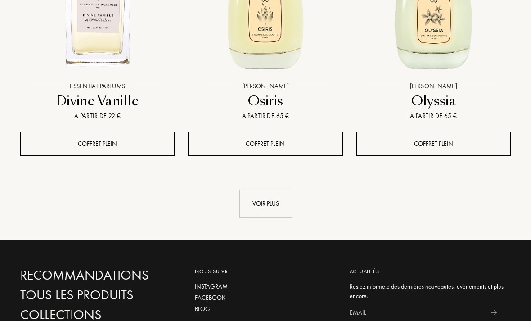
scroll to position [3319, 0]
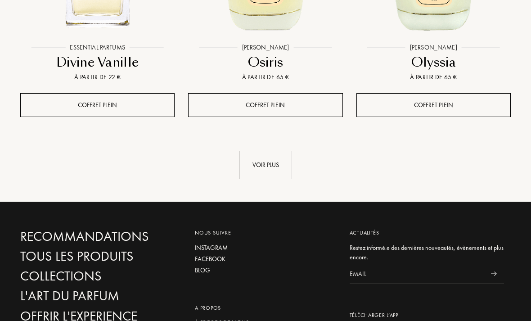
click at [275, 167] on div "Voir plus" at bounding box center [265, 165] width 53 height 28
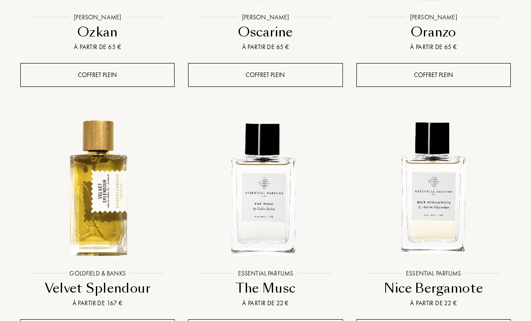
scroll to position [3642, 0]
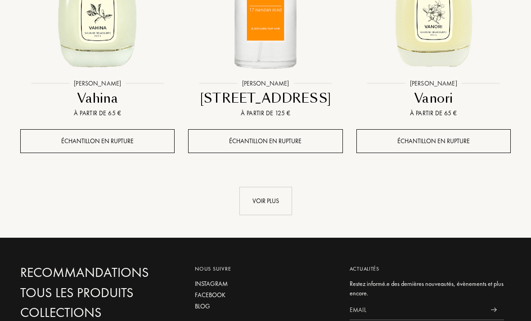
click at [275, 194] on div "Voir plus" at bounding box center [265, 201] width 53 height 28
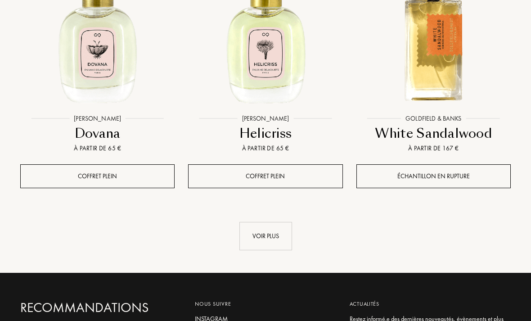
scroll to position [5319, 0]
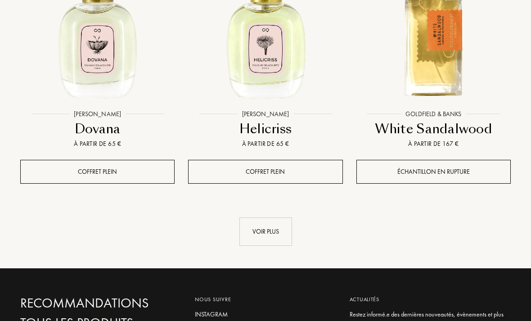
click at [283, 217] on div "Voir plus" at bounding box center [265, 231] width 53 height 28
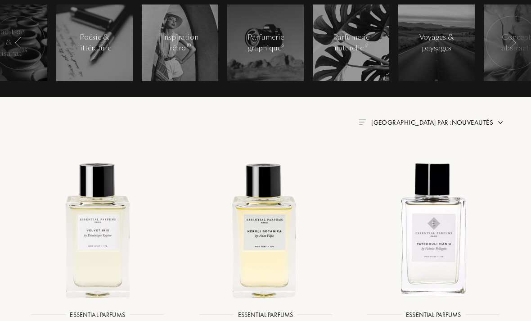
scroll to position [0, 0]
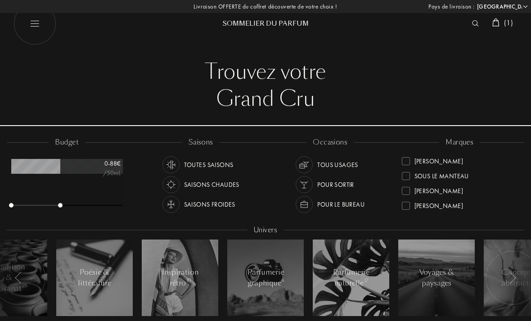
click at [369, 20] on span "( 1 )" at bounding box center [508, 22] width 9 height 9
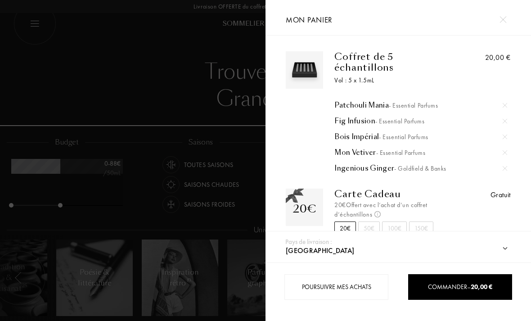
click at [369, 286] on span "Commander – 20,00 €" at bounding box center [460, 287] width 64 height 8
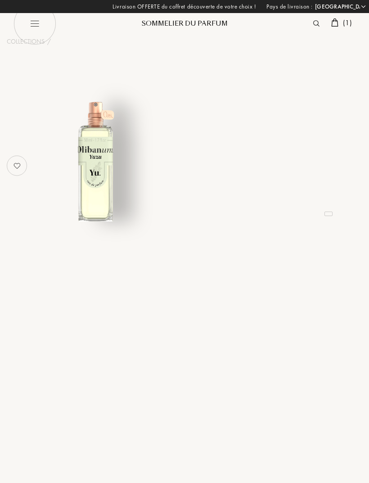
select select "FR"
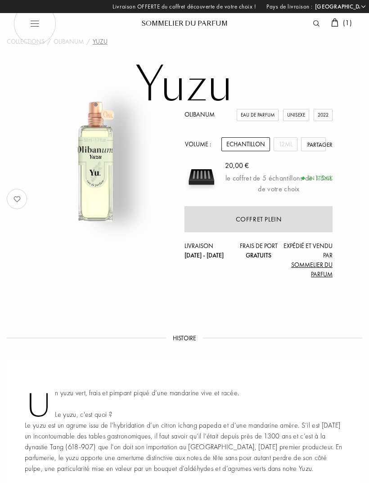
scroll to position [9, 0]
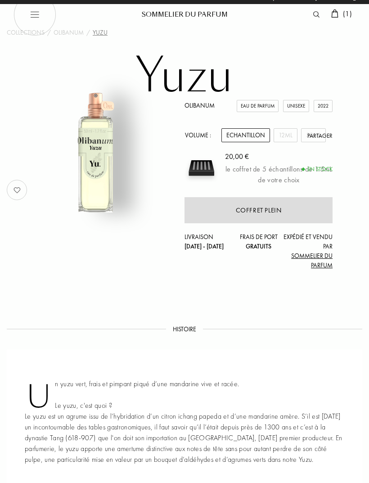
click at [285, 135] on div "12mL" at bounding box center [286, 135] width 24 height 14
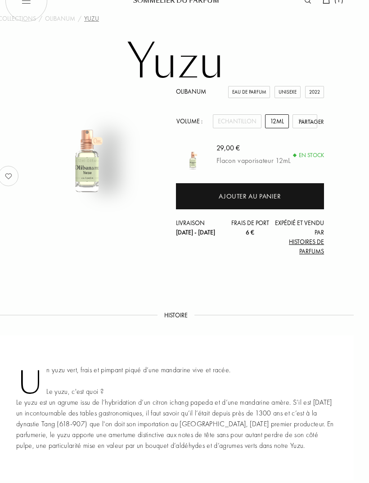
scroll to position [23, 9]
click at [300, 120] on div "Partager" at bounding box center [311, 121] width 25 height 9
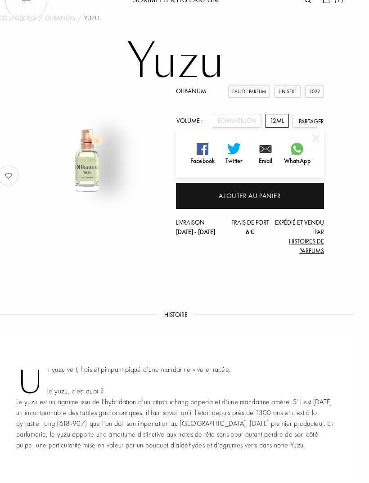
click at [342, 161] on div "Olibanum Eau de Parfum Unisexe 2022 Volume : Echantillon 12mL 50mL Partager Fac…" at bounding box center [175, 175] width 369 height 178
click at [316, 137] on img at bounding box center [316, 138] width 7 height 7
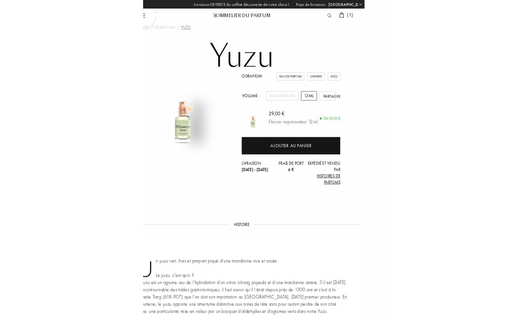
scroll to position [0, 0]
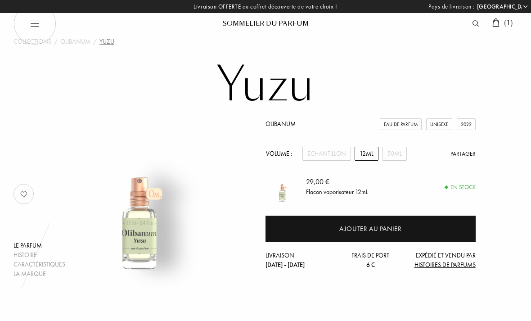
click at [369, 147] on div "50mL" at bounding box center [394, 154] width 25 height 14
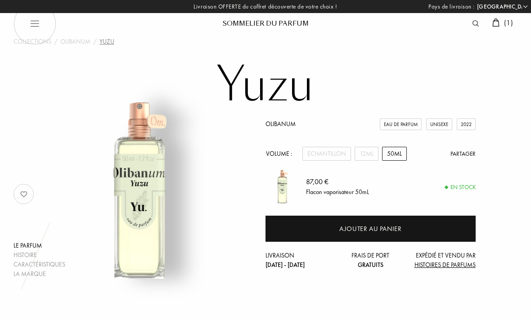
click at [334, 155] on div "Echantillon" at bounding box center [326, 154] width 49 height 14
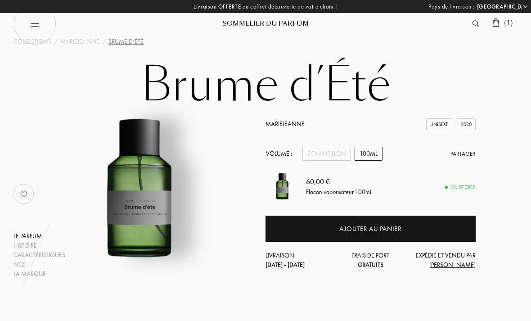
select select "FR"
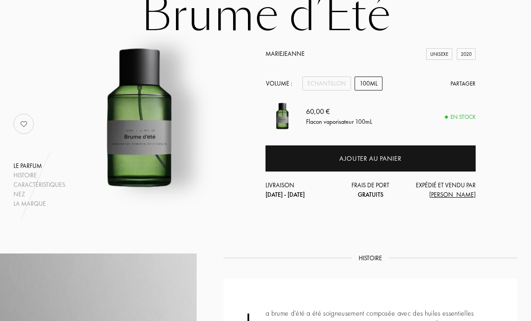
scroll to position [67, 0]
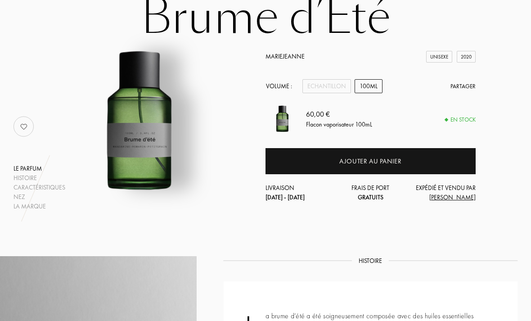
click at [330, 88] on div "Echantillon" at bounding box center [326, 87] width 49 height 14
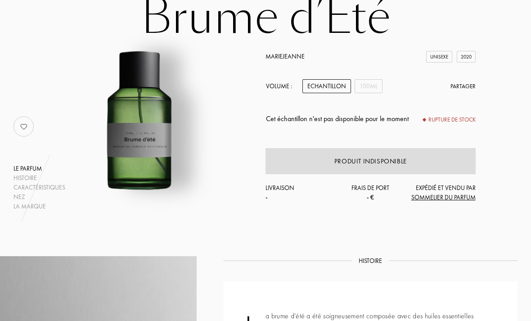
click at [373, 87] on div "100mL" at bounding box center [369, 86] width 28 height 14
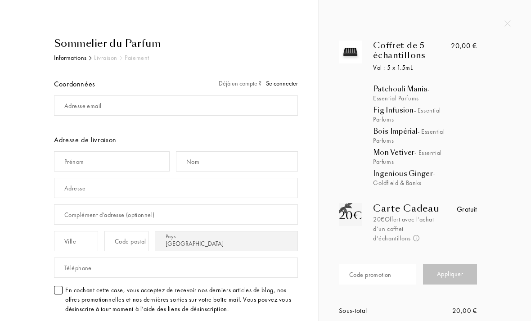
select select "FR"
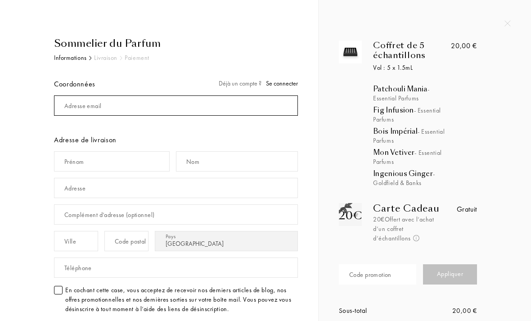
click at [151, 104] on input "mail" at bounding box center [176, 105] width 244 height 20
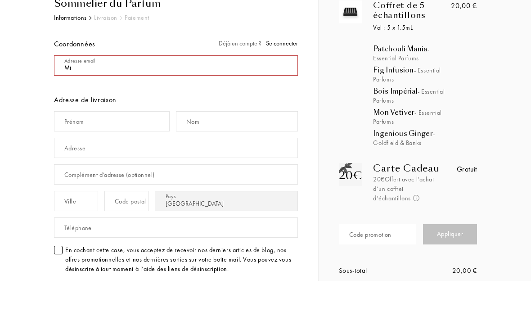
type input "M"
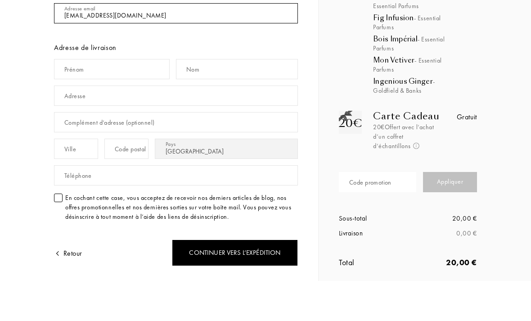
scroll to position [53, 0]
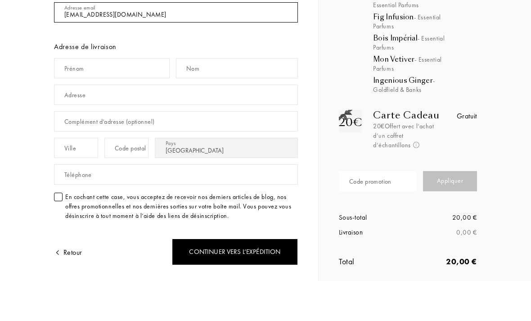
type input "[EMAIL_ADDRESS][DOMAIN_NAME]"
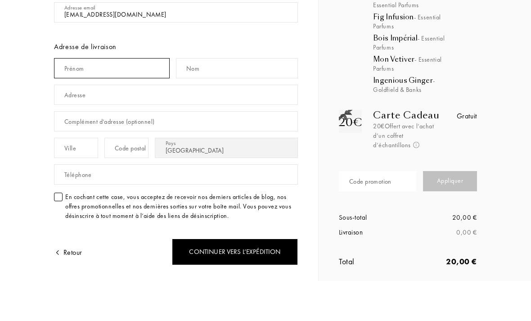
click at [119, 98] on input "text" at bounding box center [112, 108] width 116 height 20
type input "Marks"
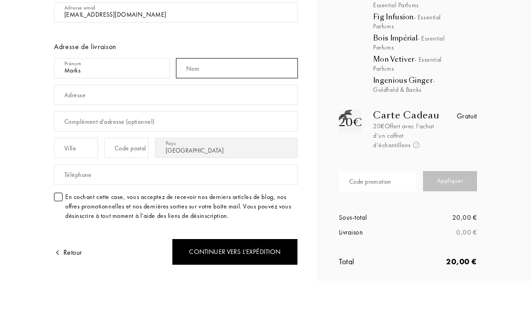
click at [216, 98] on input "text" at bounding box center [237, 108] width 122 height 20
type input "A"
type input "Michal"
click at [164, 125] on input "text" at bounding box center [176, 135] width 244 height 20
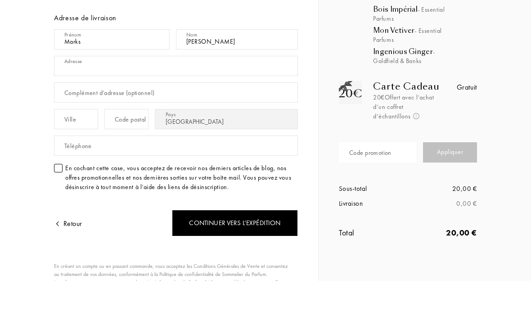
scroll to position [81, 0]
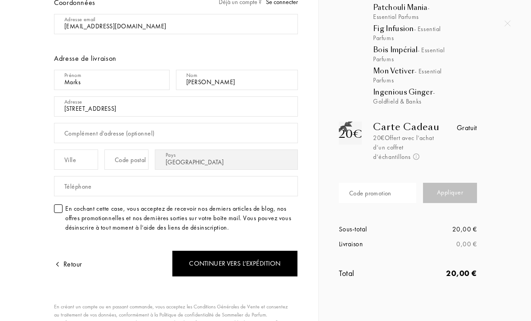
click at [151, 105] on input "7 rue Uriane" at bounding box center [176, 106] width 244 height 20
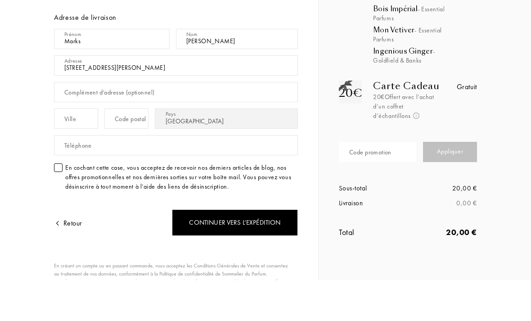
type input "7 rue Uriane Sorriaux"
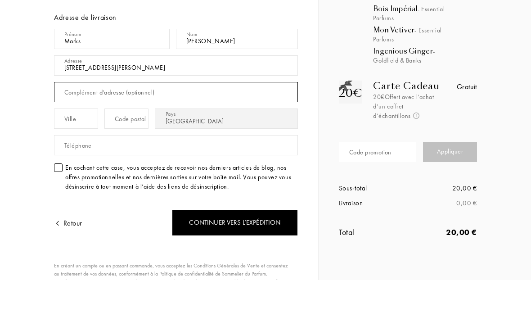
click at [170, 123] on input "text" at bounding box center [176, 133] width 244 height 20
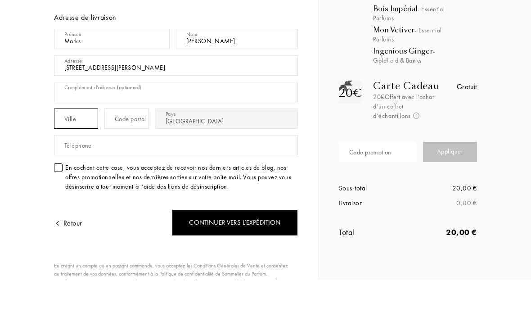
click at [89, 149] on input "text" at bounding box center [76, 159] width 44 height 20
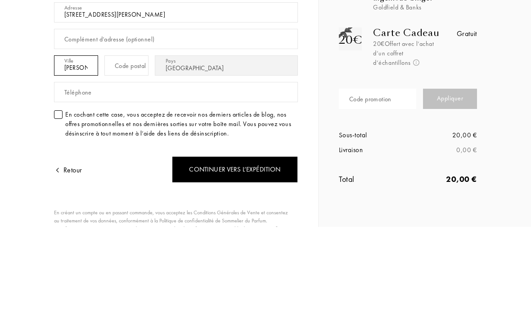
type input "Billy Montigny"
click at [146, 155] on div "Code postal" at bounding box center [131, 159] width 32 height 9
type input "5"
type input "62420"
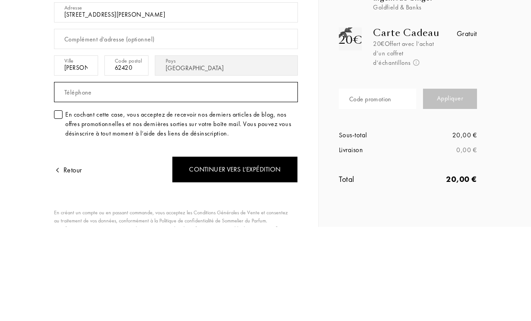
click at [163, 176] on input "text" at bounding box center [176, 186] width 244 height 20
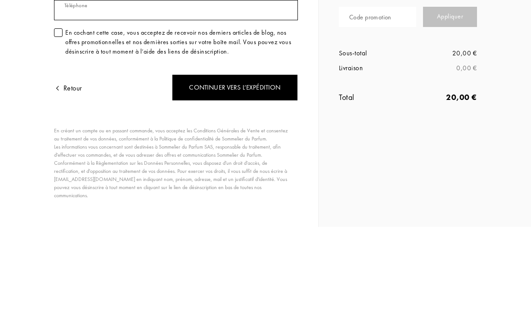
scroll to position [163, 0]
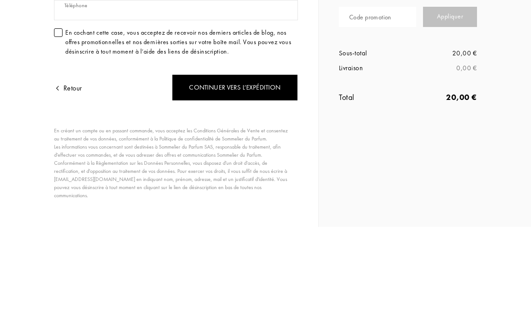
click at [58, 122] on div at bounding box center [58, 126] width 9 height 9
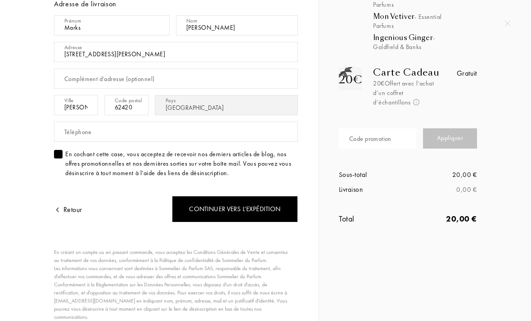
scroll to position [138, 0]
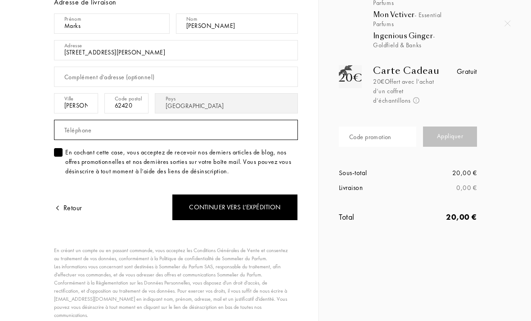
click at [243, 133] on input "text" at bounding box center [176, 130] width 244 height 20
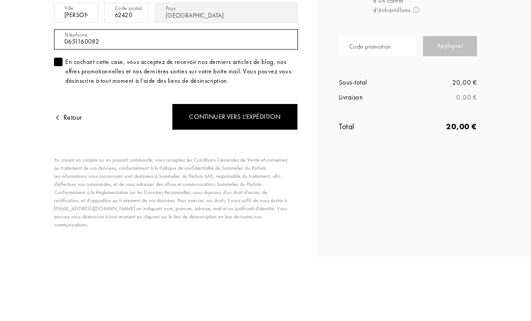
scroll to position [163, 0]
type input "0651160082"
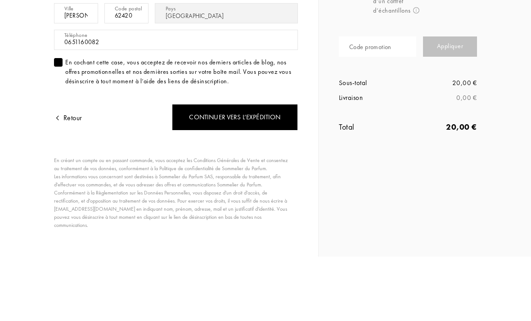
click at [263, 168] on div "Continuer vers l’expédition" at bounding box center [235, 181] width 126 height 27
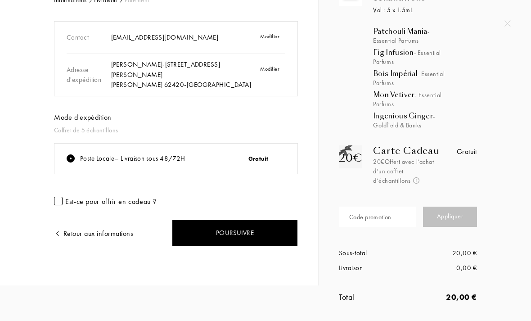
scroll to position [62, 0]
click at [64, 197] on div "Est-ce pour offrir en cadeau ?" at bounding box center [176, 201] width 244 height 10
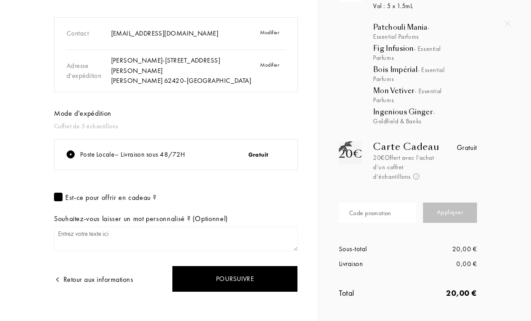
click at [60, 196] on div at bounding box center [58, 197] width 9 height 9
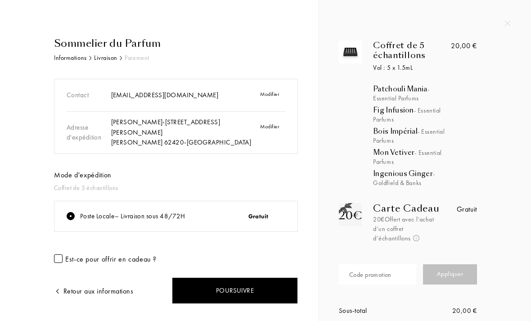
click at [262, 288] on div "Poursuivre" at bounding box center [235, 290] width 126 height 27
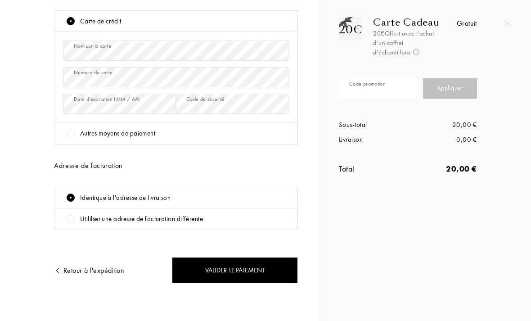
scroll to position [185, 0]
click at [245, 267] on div "Valider le paiement" at bounding box center [235, 270] width 126 height 27
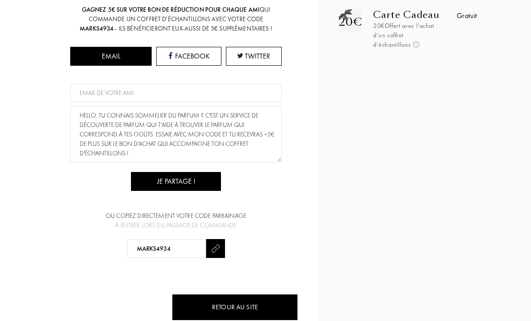
scroll to position [193, 0]
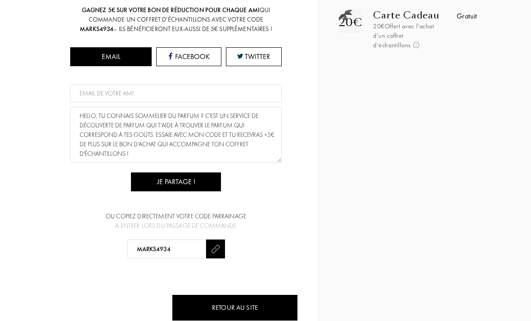
click at [140, 84] on input at bounding box center [176, 93] width 212 height 18
type input "a"
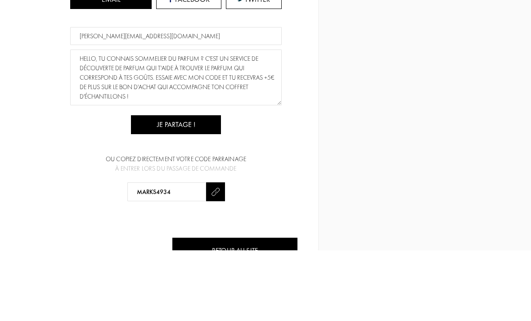
scroll to position [178, 0]
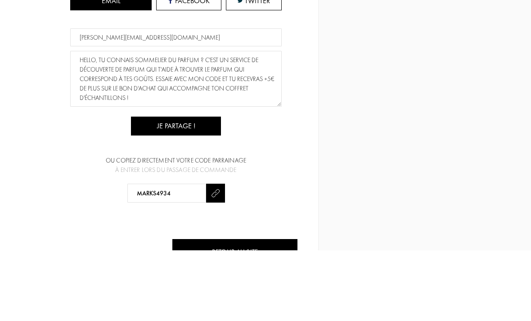
type input "[PERSON_NAME][EMAIL_ADDRESS][DOMAIN_NAME]"
click at [185, 187] on div "Je partage !" at bounding box center [176, 196] width 90 height 19
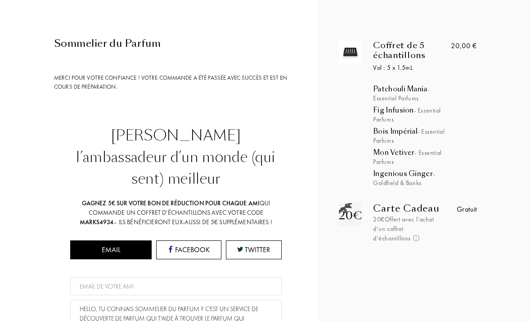
scroll to position [0, 0]
